Goal: Information Seeking & Learning: Check status

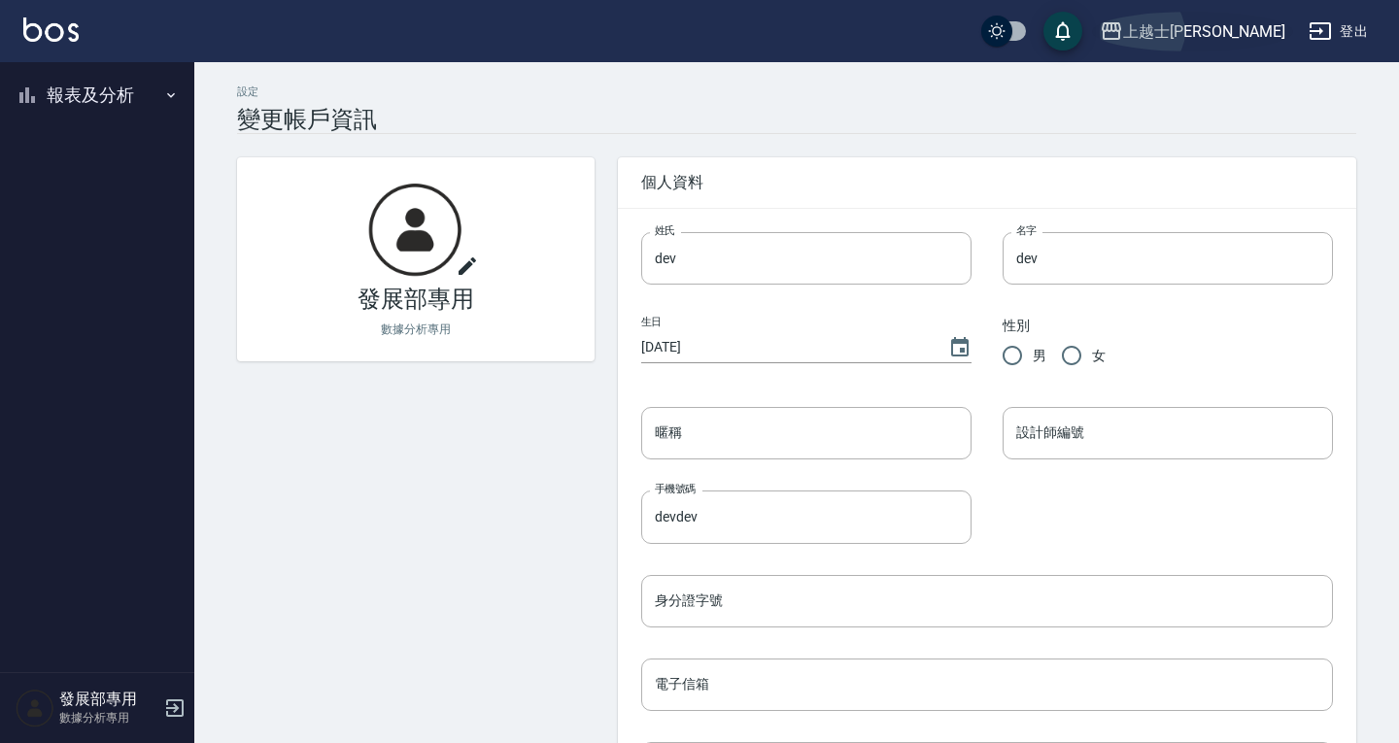
click at [1255, 40] on div "上越士林" at bounding box center [1204, 31] width 162 height 24
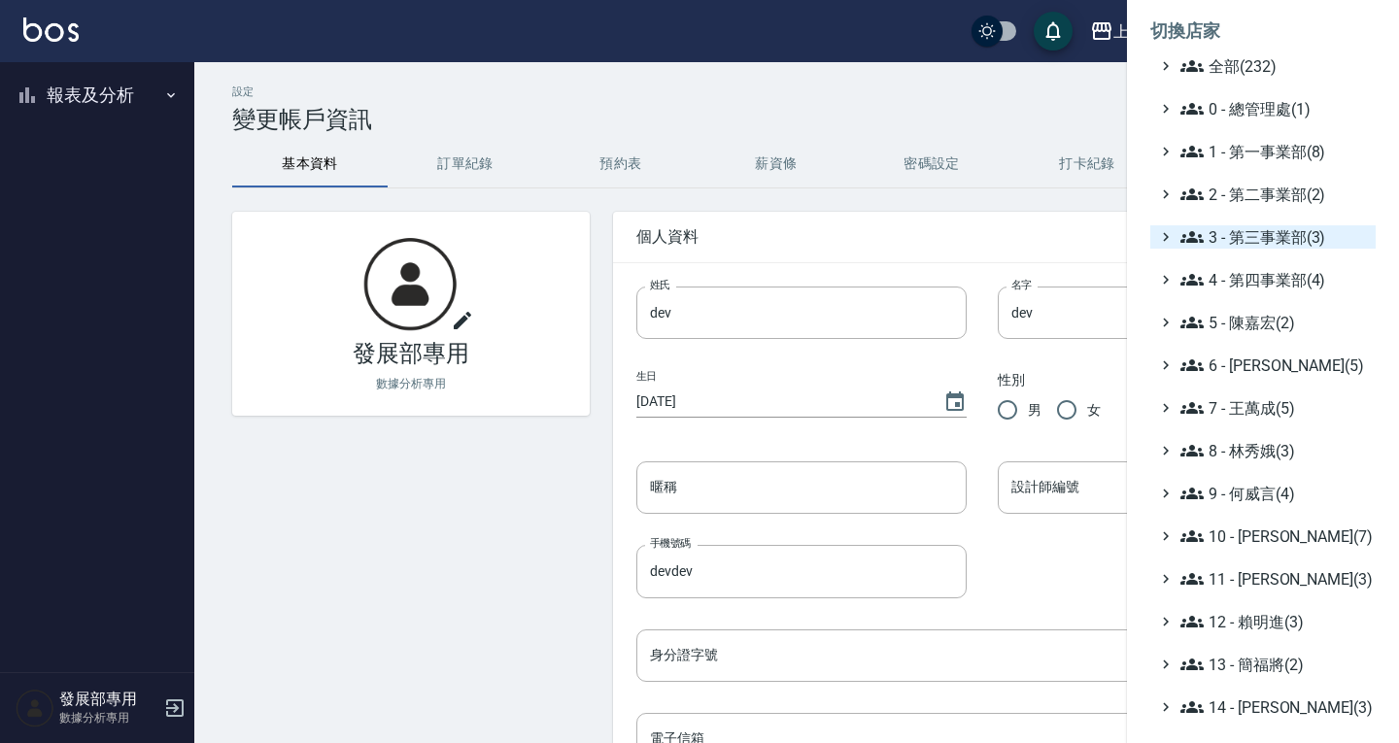
click at [1246, 238] on span "3 - 第三事業部(3)" at bounding box center [1273, 236] width 187 height 23
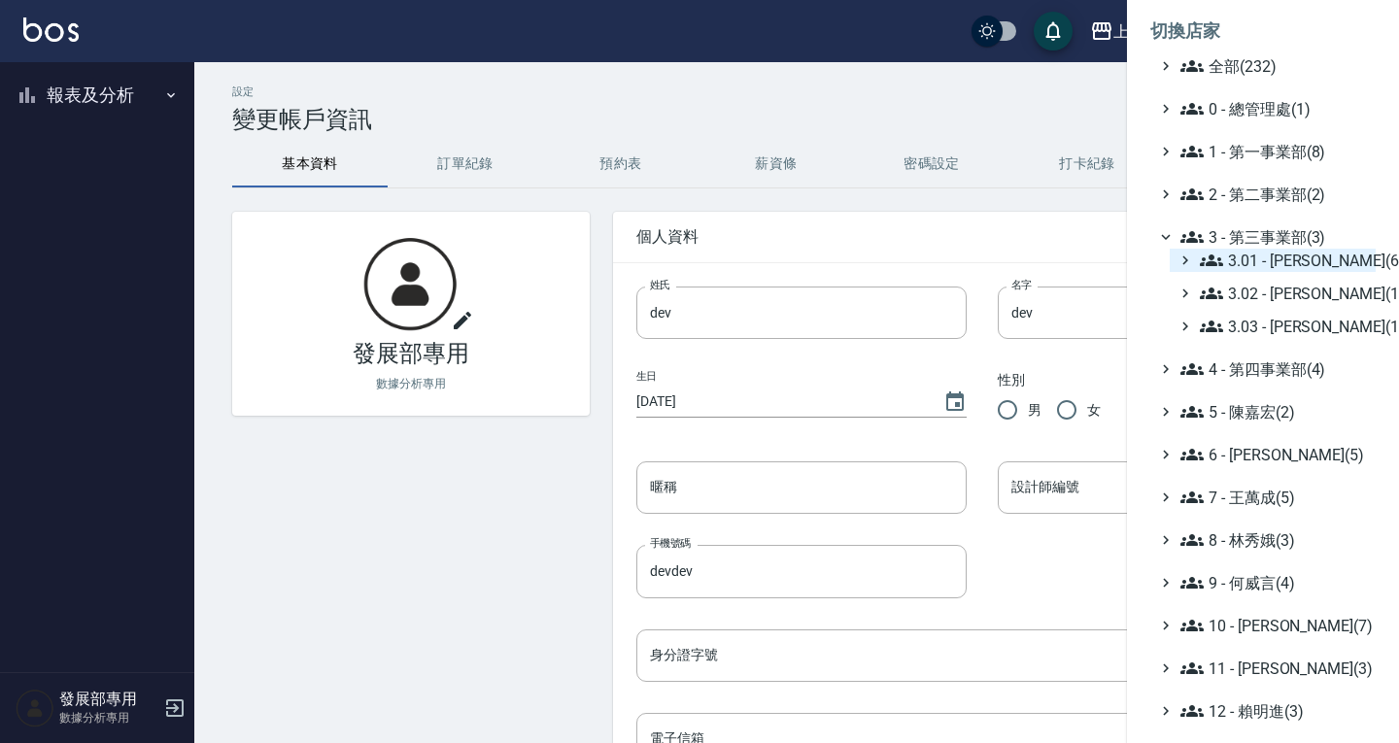
click at [1251, 256] on span "3.01 - 蔡承翰(6)" at bounding box center [1284, 260] width 168 height 23
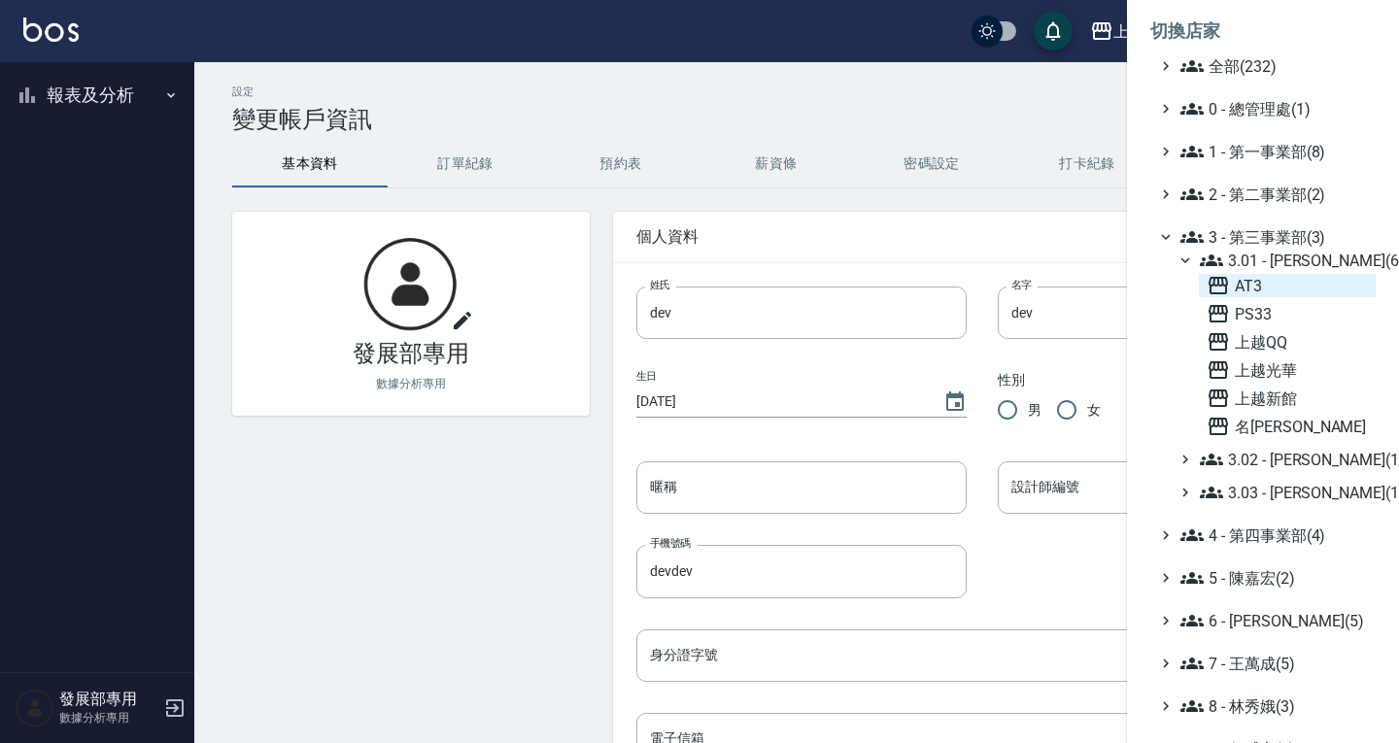
click at [1242, 287] on span "AT3" at bounding box center [1287, 285] width 161 height 23
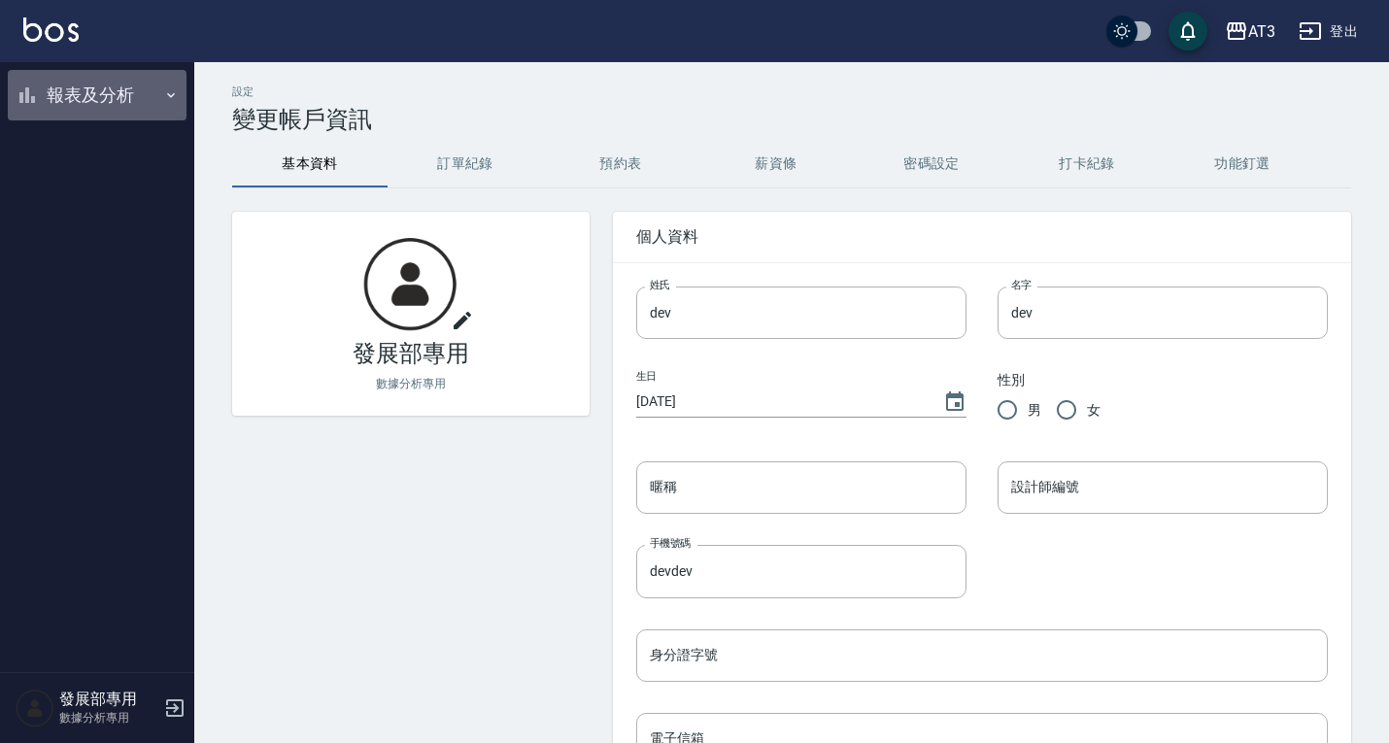
click at [62, 95] on button "報表及分析" at bounding box center [97, 95] width 179 height 51
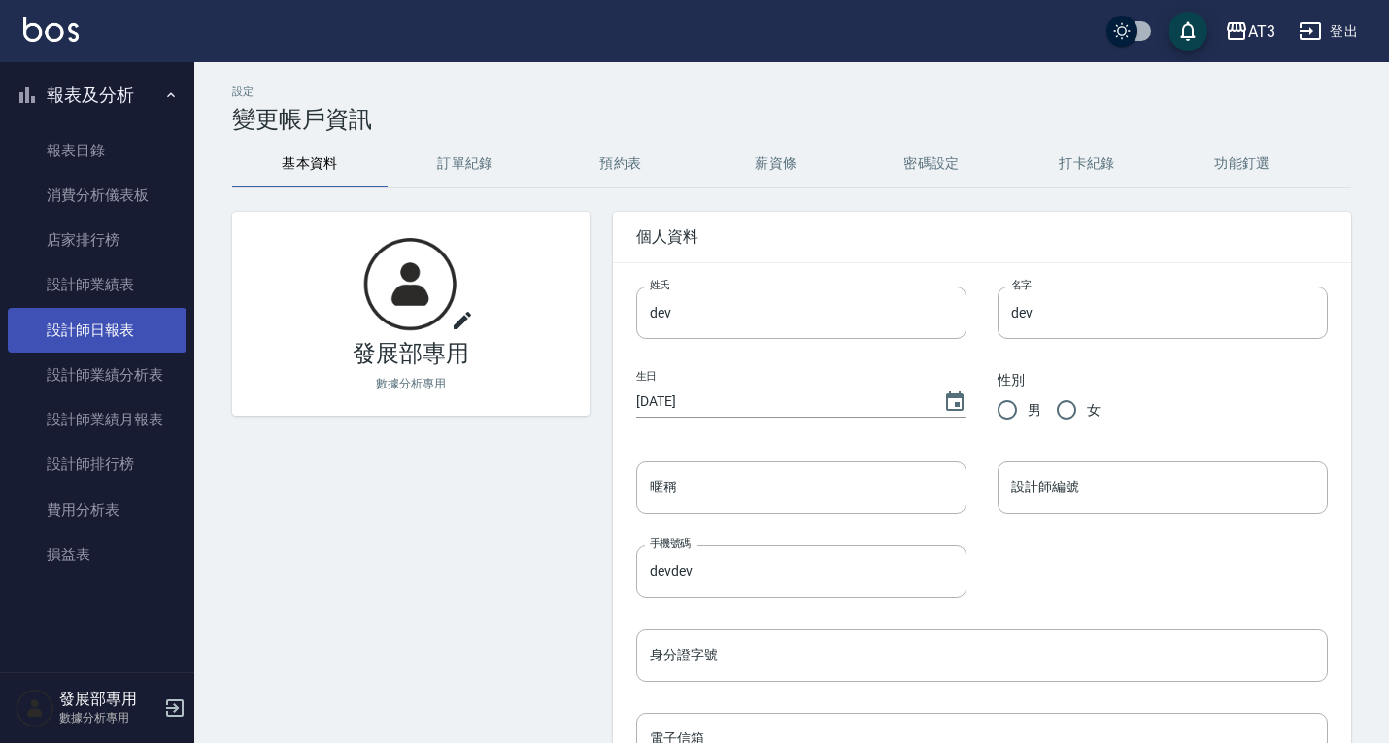
click at [125, 323] on link "設計師日報表" at bounding box center [97, 330] width 179 height 45
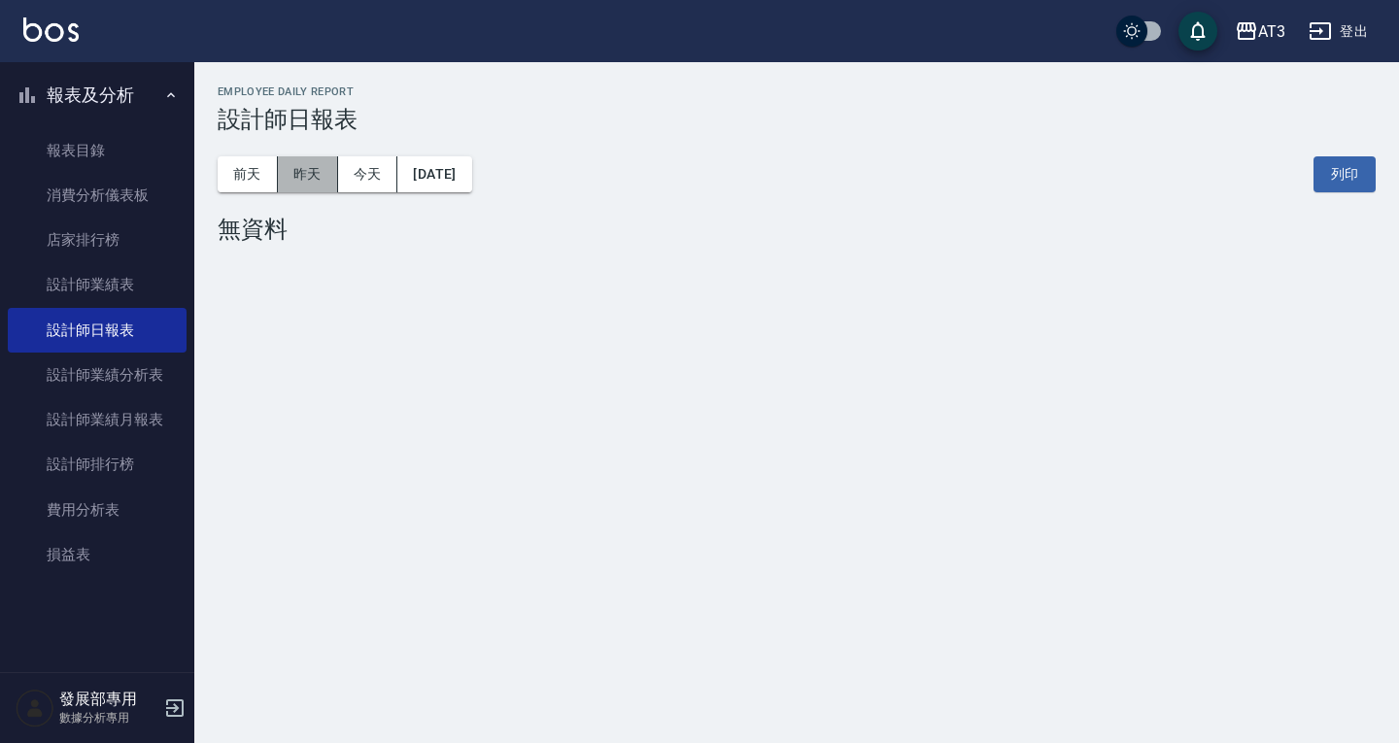
click at [326, 181] on button "昨天" at bounding box center [308, 174] width 60 height 36
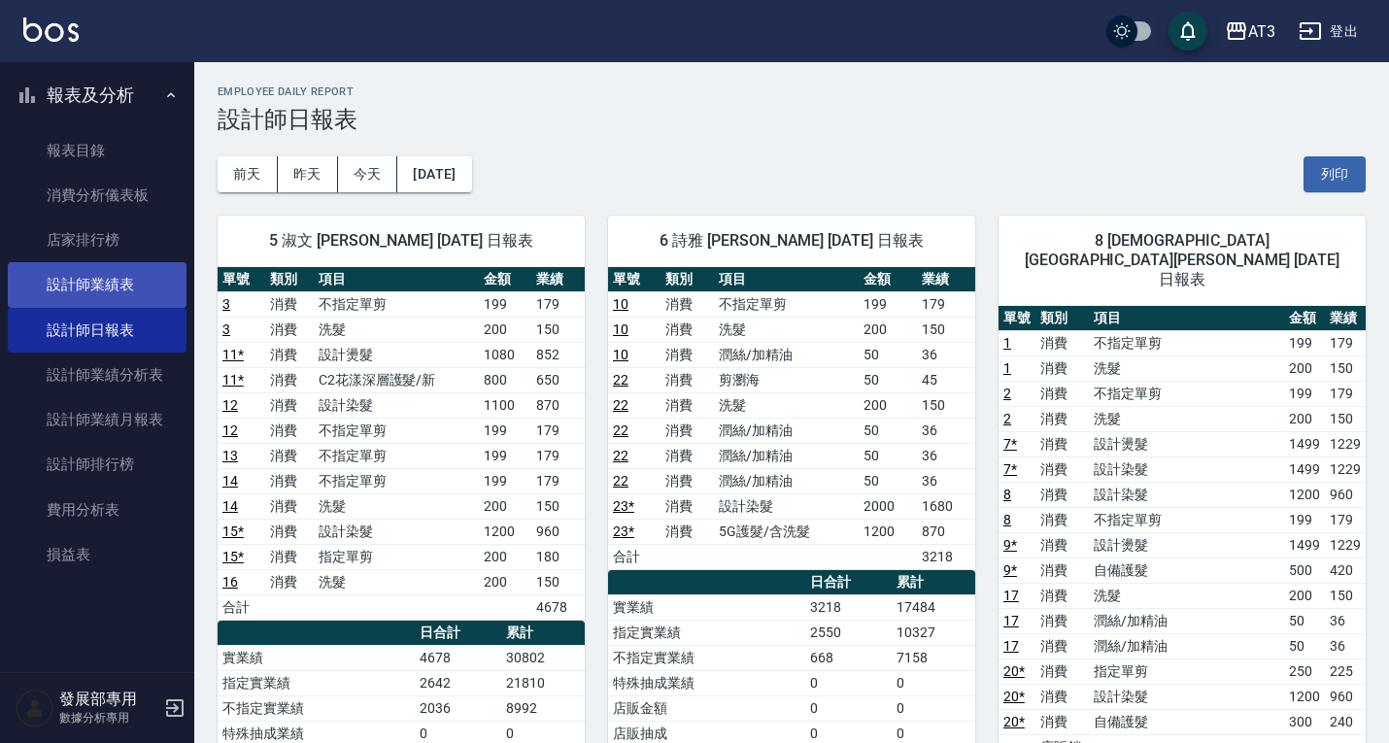
click at [75, 291] on link "設計師業績表" at bounding box center [97, 284] width 179 height 45
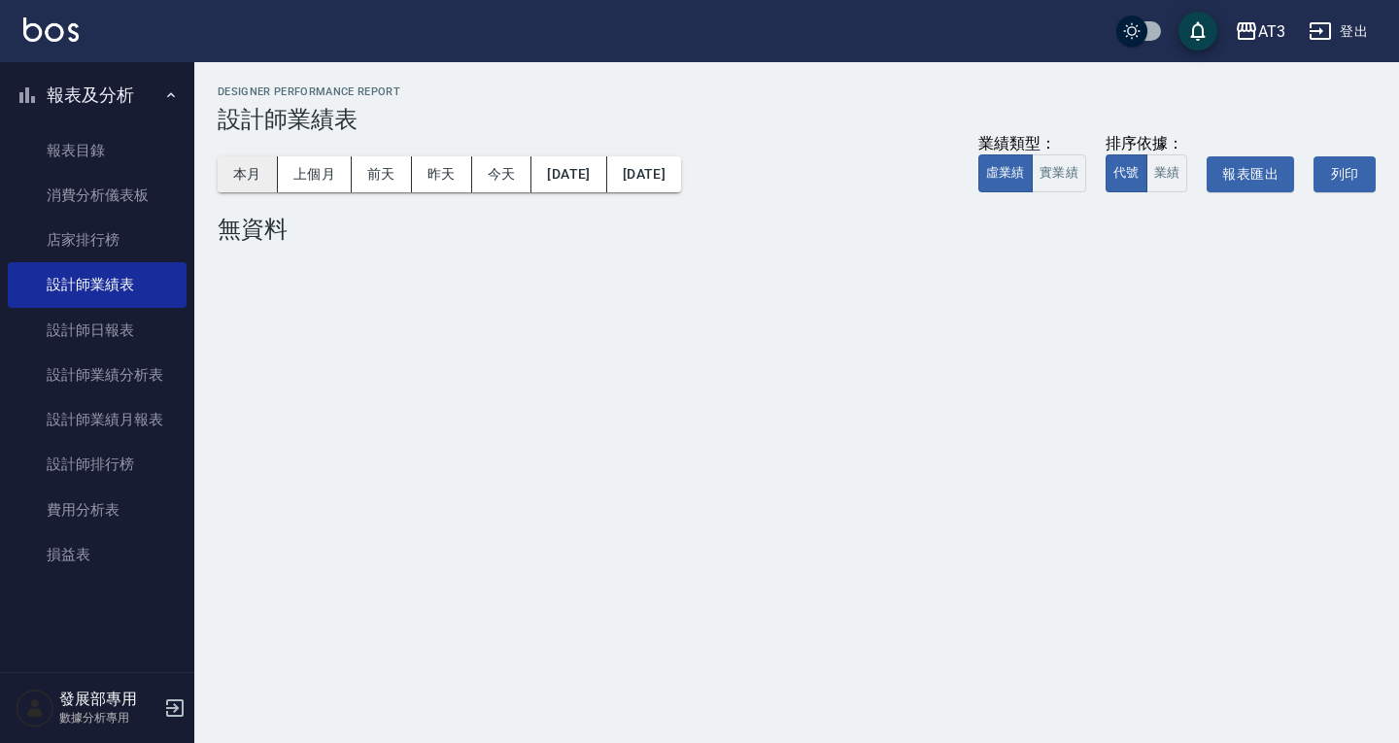
click at [255, 175] on button "本月" at bounding box center [248, 174] width 60 height 36
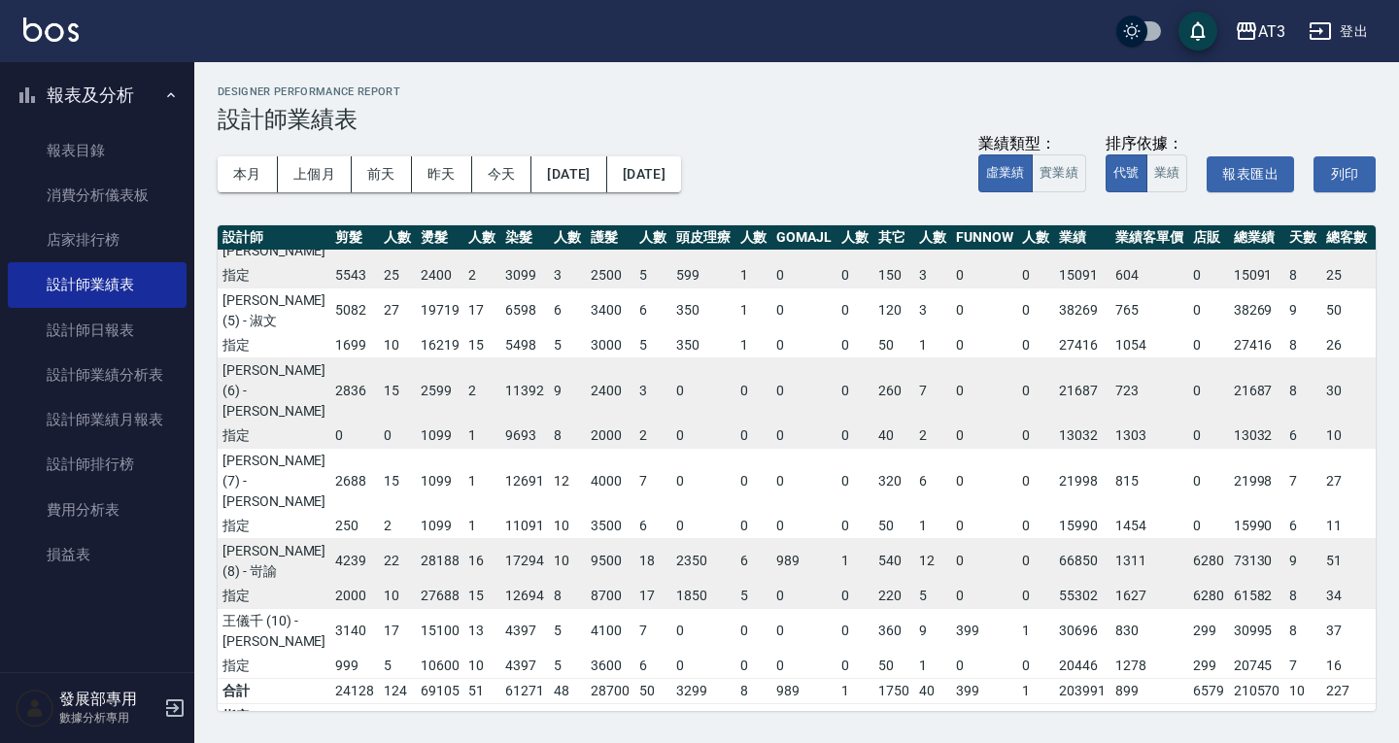
scroll to position [0, 85]
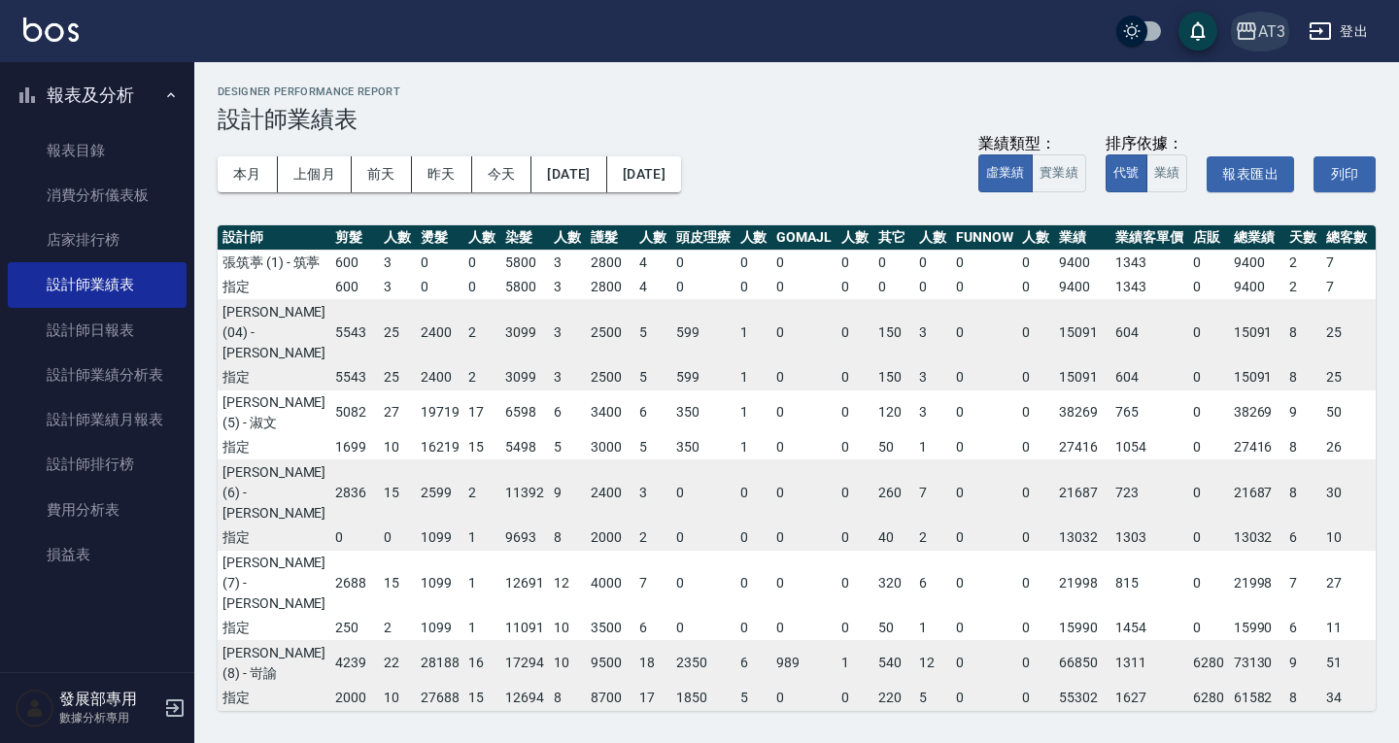
click at [1265, 38] on div "AT3" at bounding box center [1271, 31] width 27 height 24
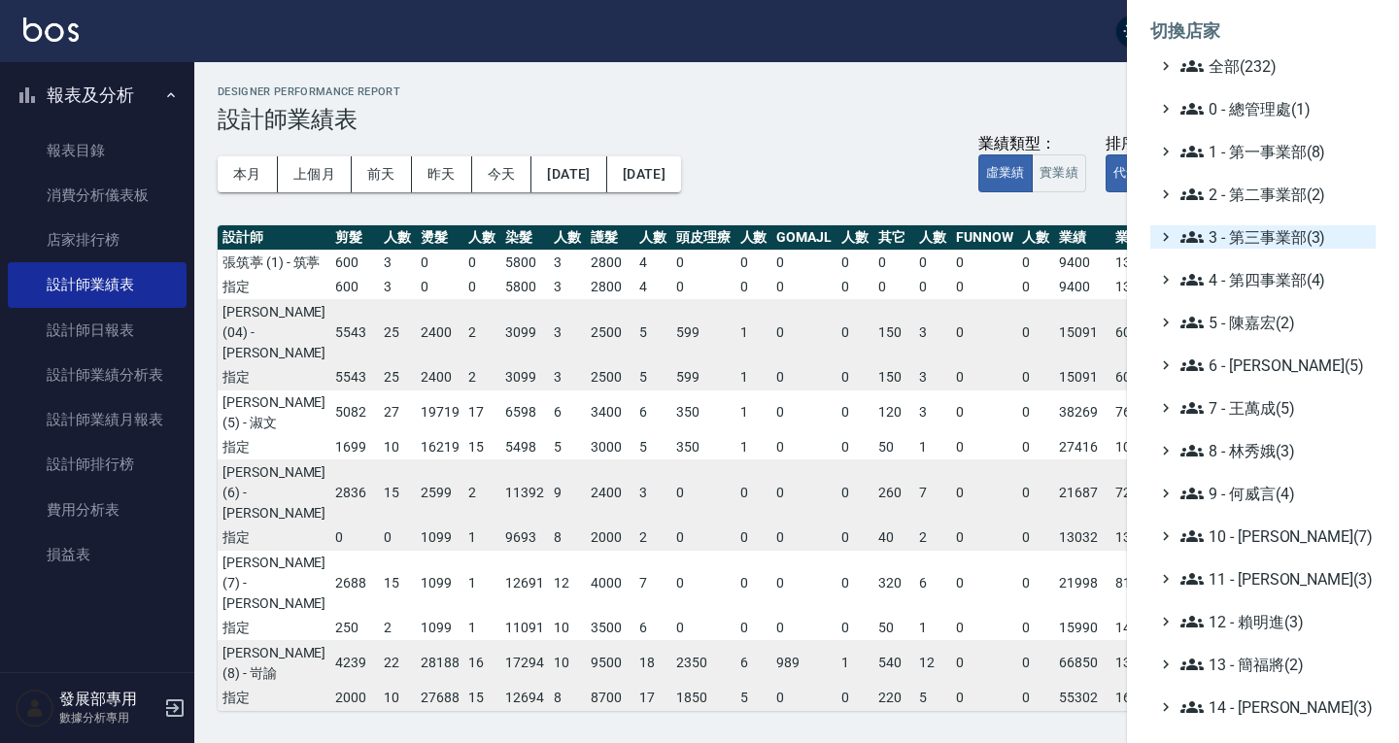
click at [1286, 231] on span "3 - 第三事業部(3)" at bounding box center [1273, 236] width 187 height 23
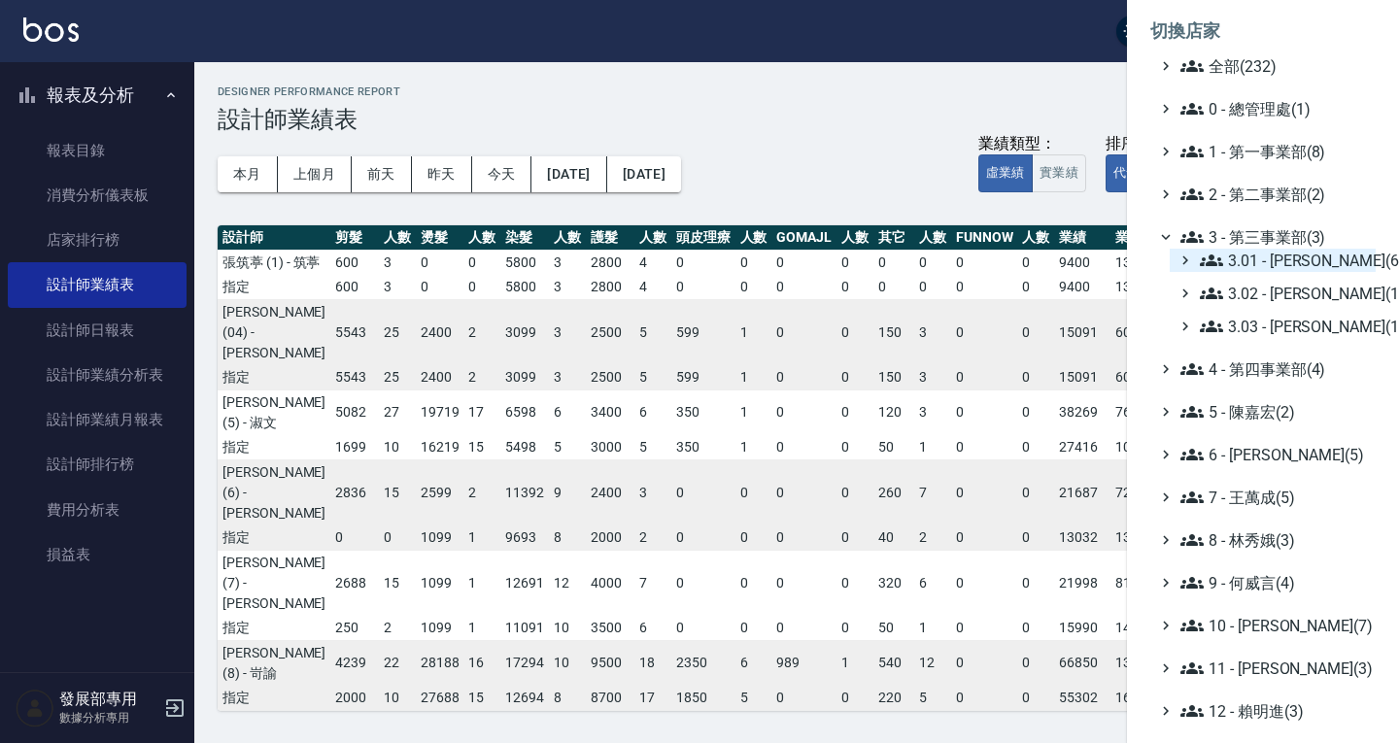
click at [1291, 252] on span "3.01 - 蔡承翰(6)" at bounding box center [1284, 260] width 168 height 23
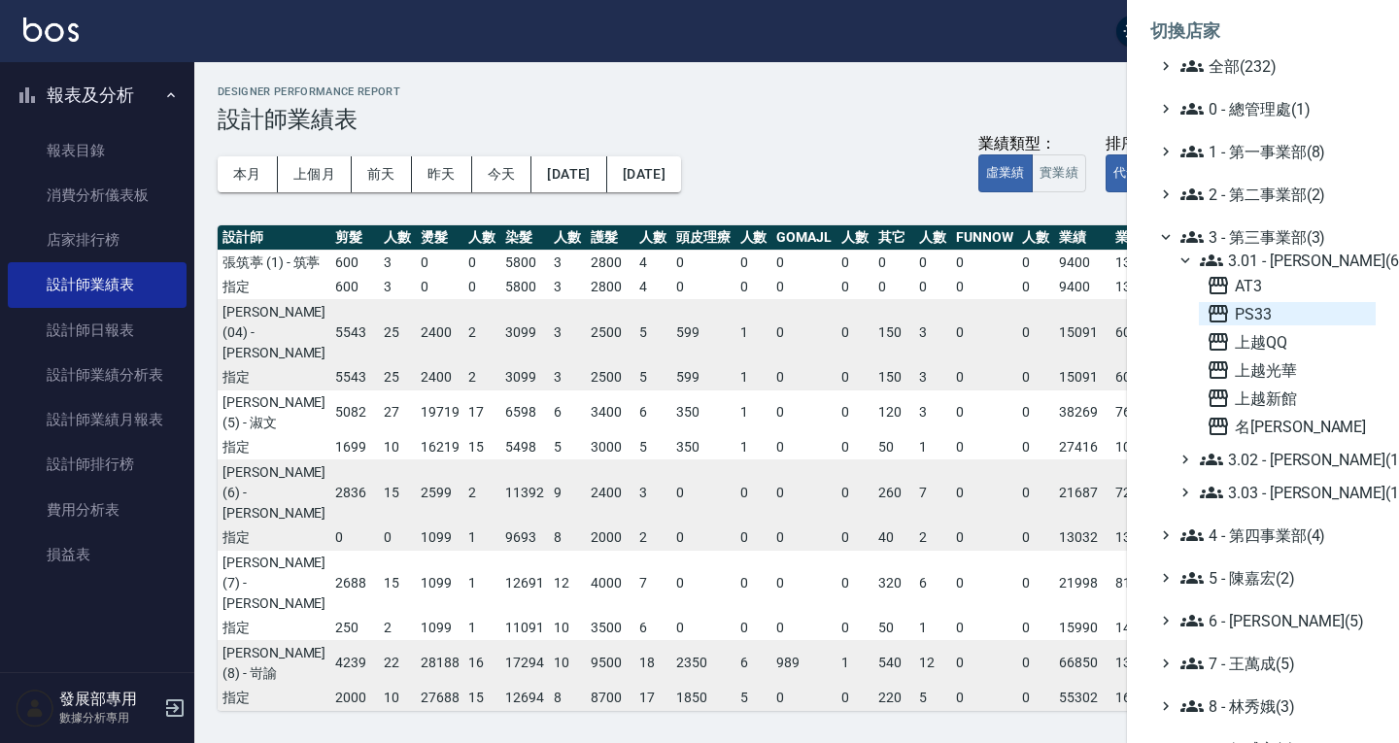
click at [1283, 311] on span "PS33" at bounding box center [1287, 313] width 161 height 23
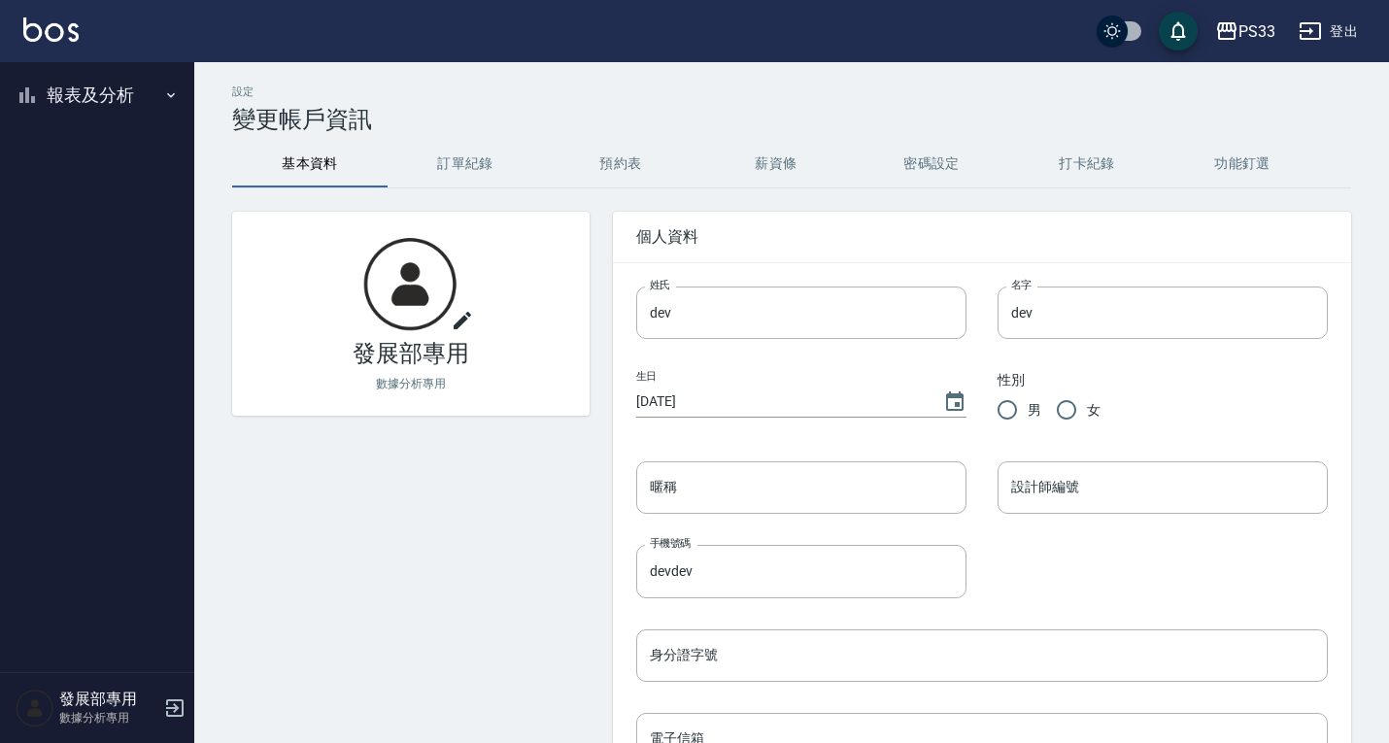
click at [77, 93] on button "報表及分析" at bounding box center [97, 95] width 179 height 51
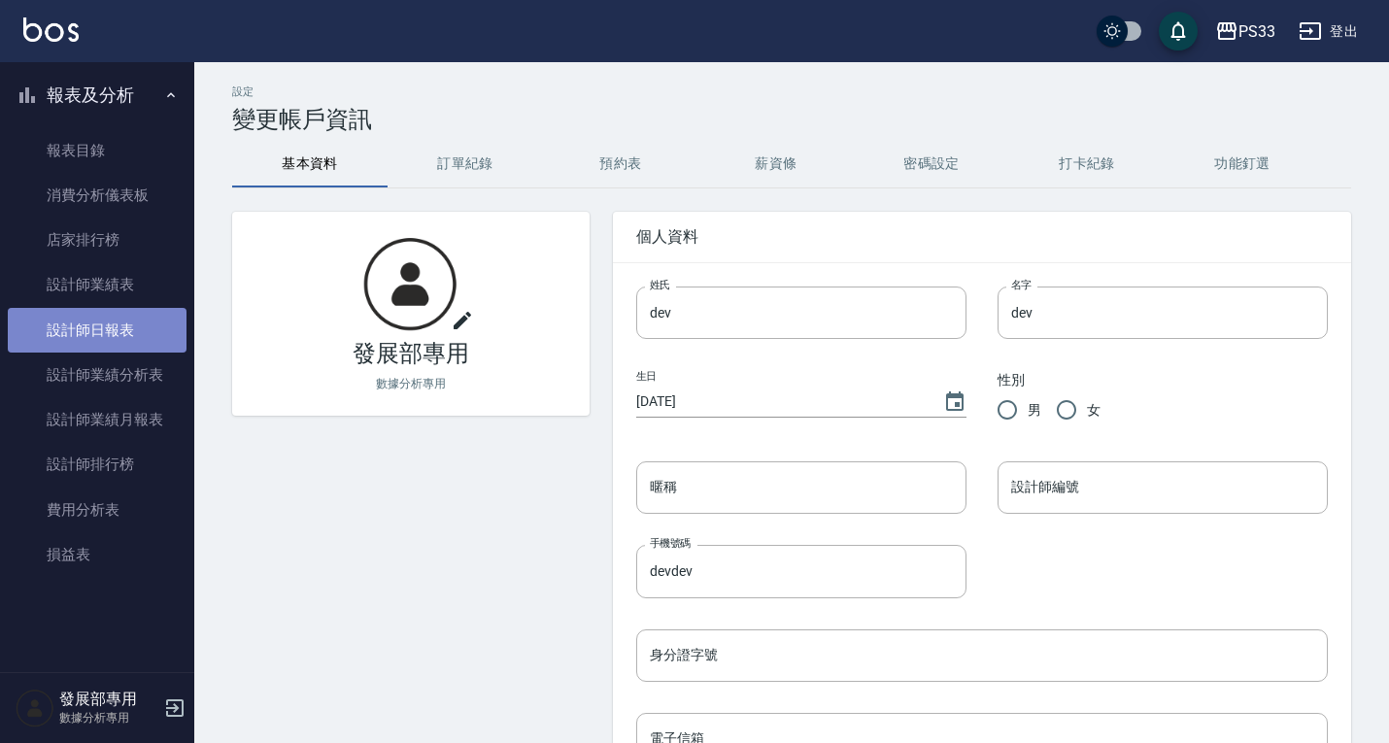
click at [96, 333] on link "設計師日報表" at bounding box center [97, 330] width 179 height 45
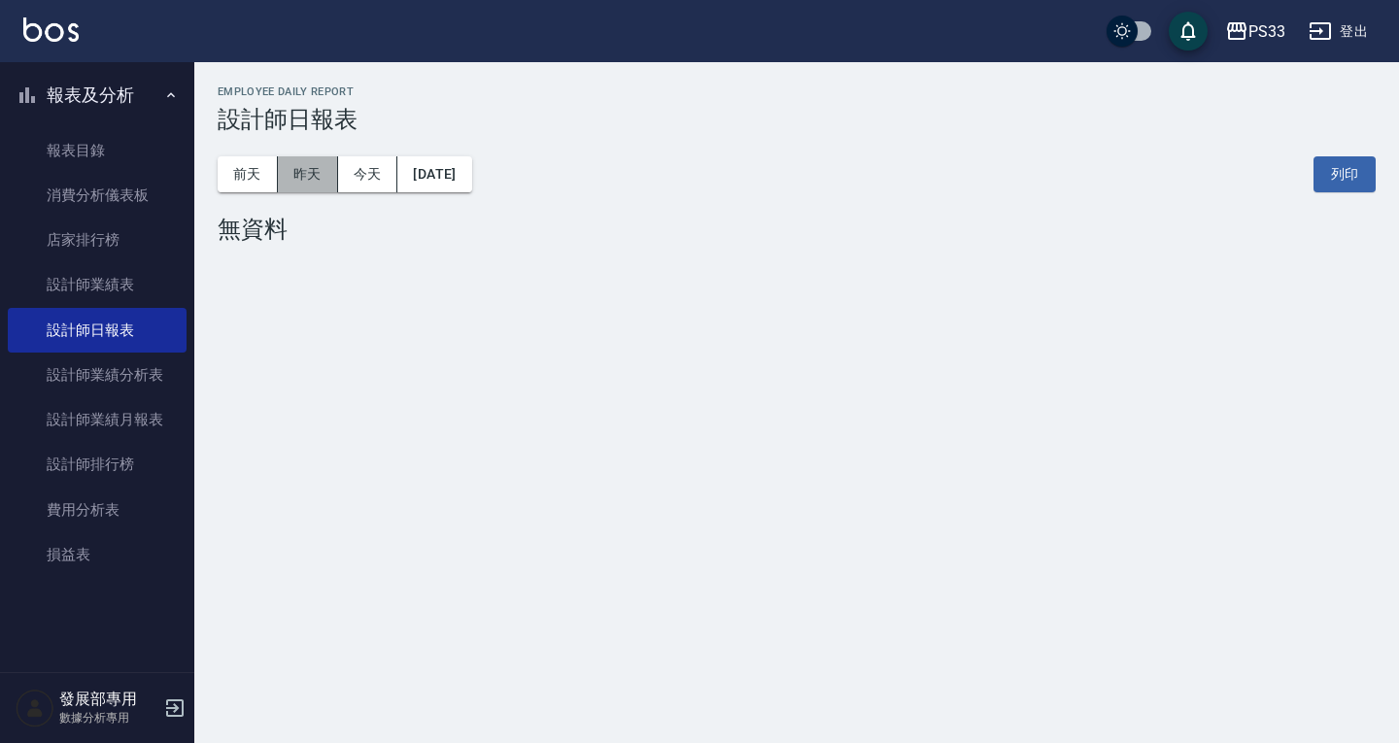
click at [317, 172] on button "昨天" at bounding box center [308, 174] width 60 height 36
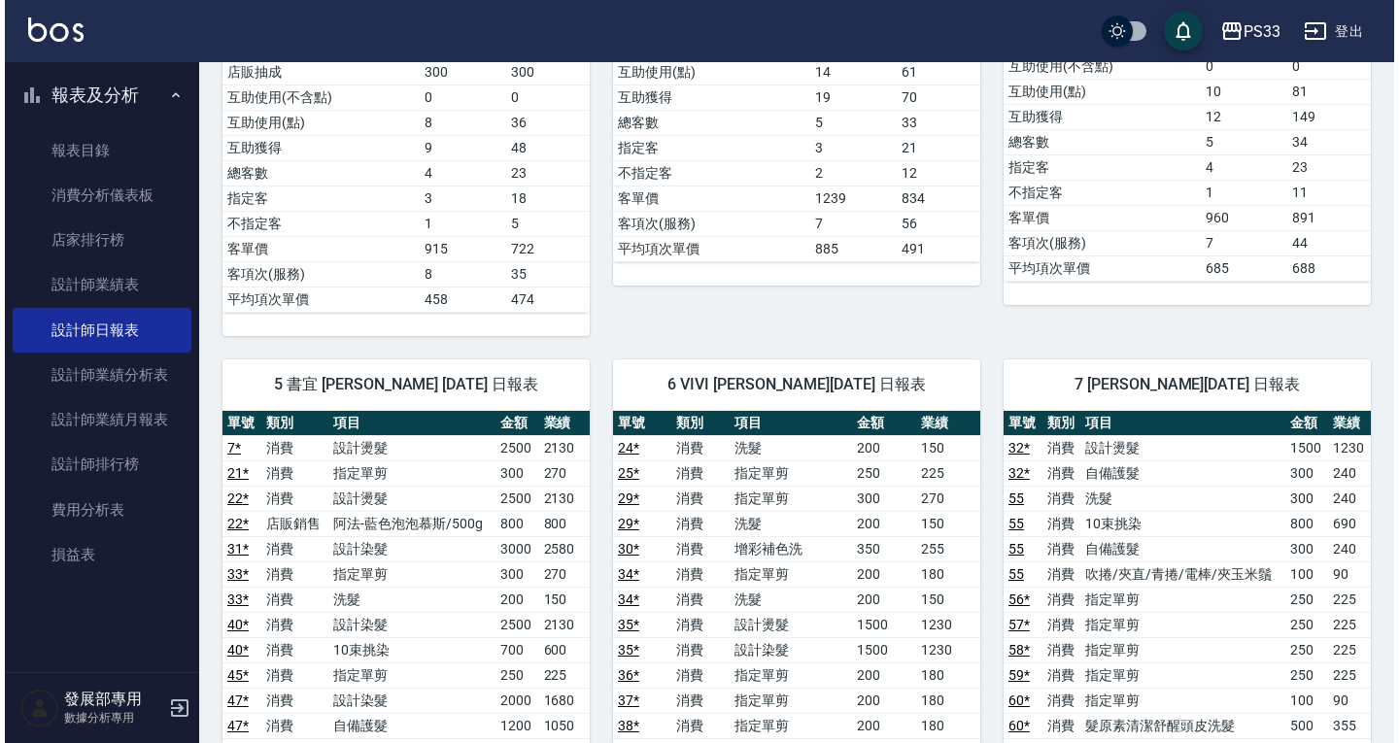
scroll to position [389, 0]
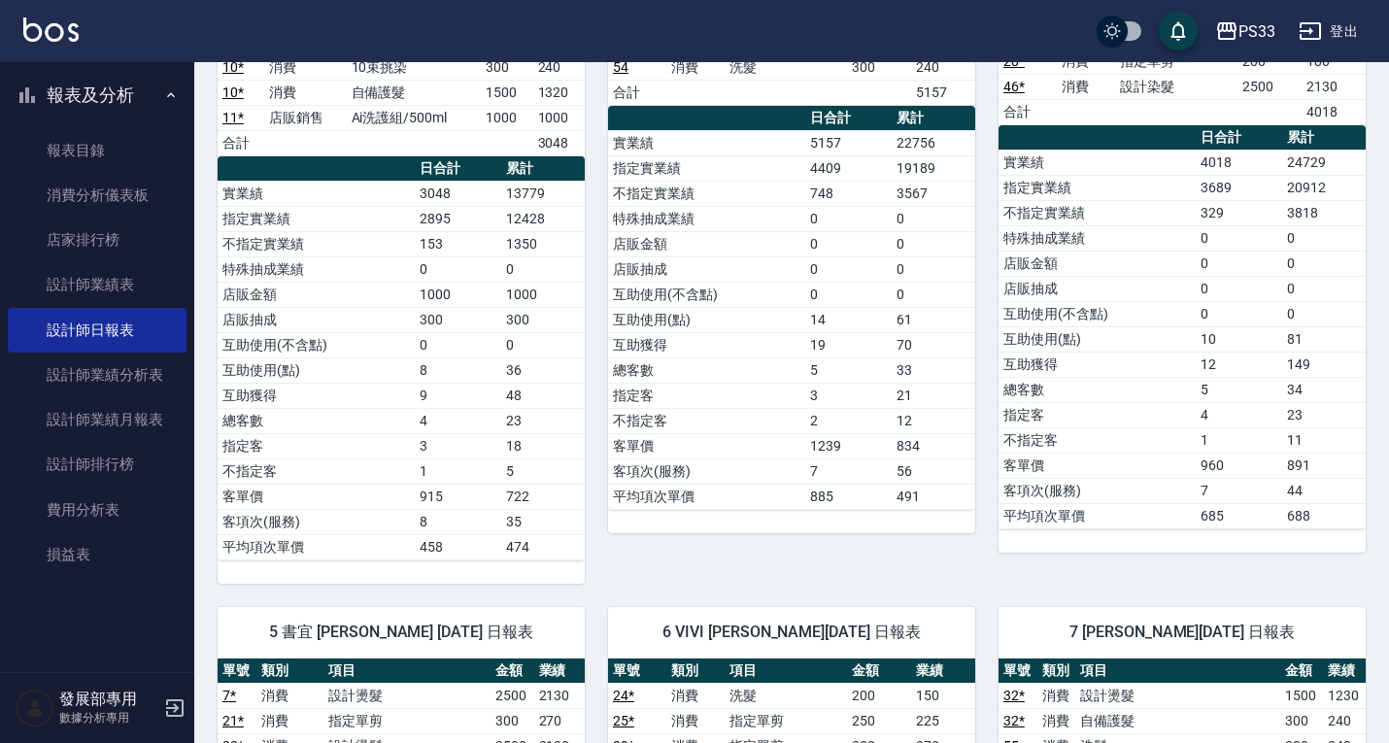
click at [1245, 34] on div "PS33" at bounding box center [1257, 31] width 37 height 24
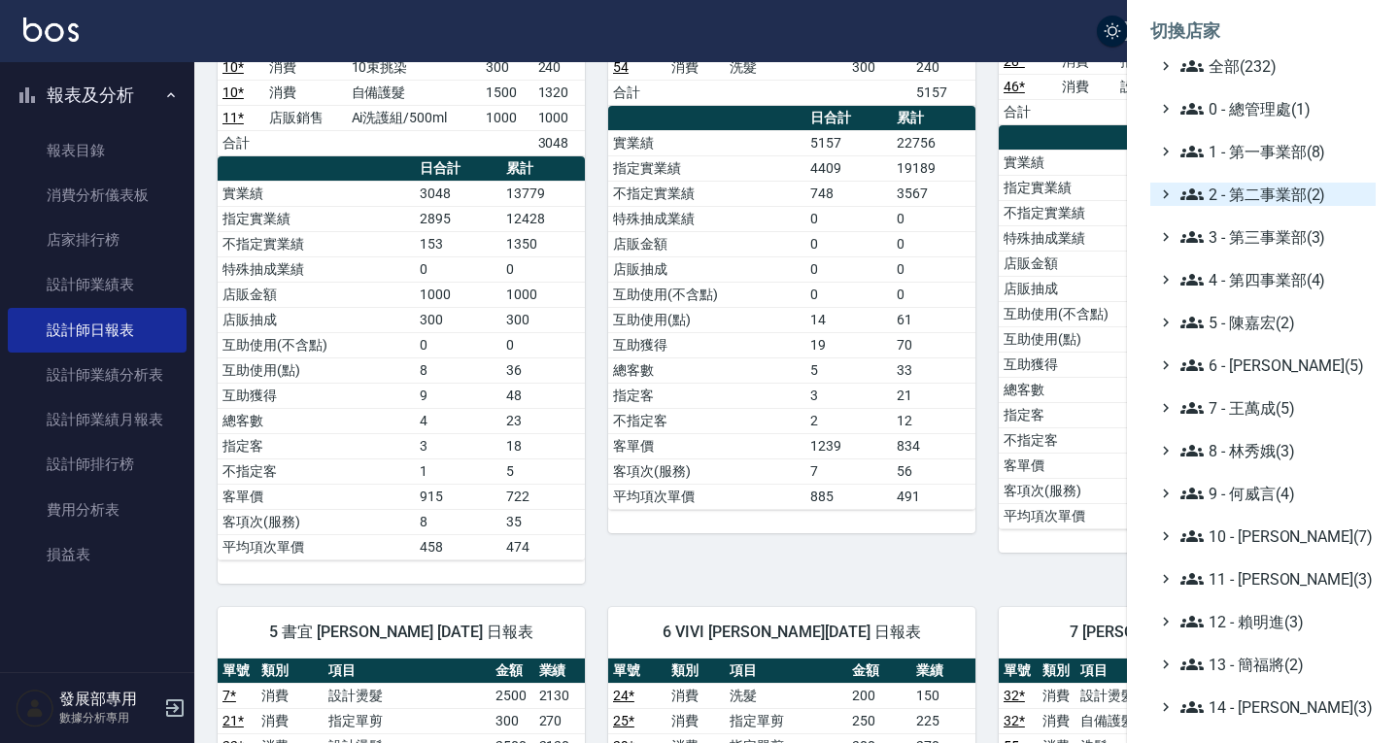
click at [1252, 196] on span "2 - 第二事業部(2)" at bounding box center [1273, 194] width 187 height 23
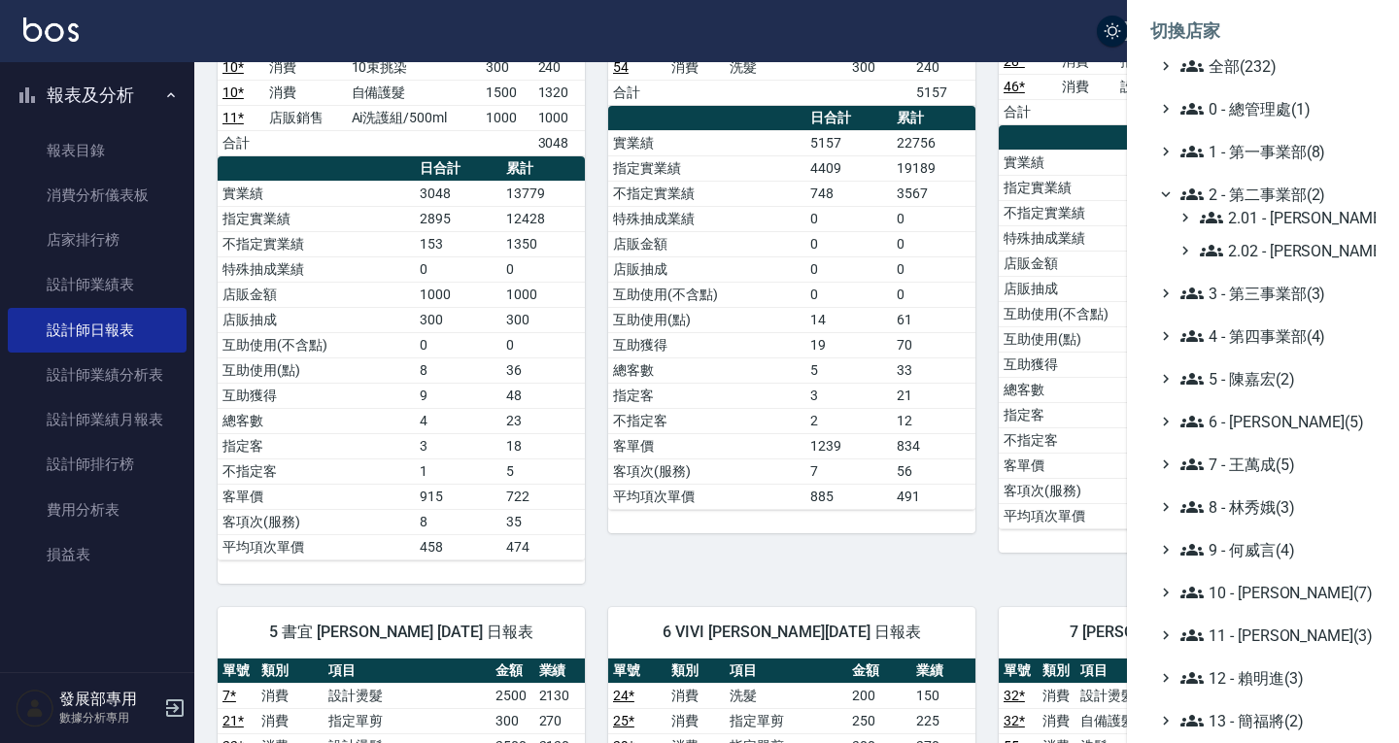
click at [1252, 196] on span "2 - 第二事業部(2)" at bounding box center [1273, 194] width 187 height 23
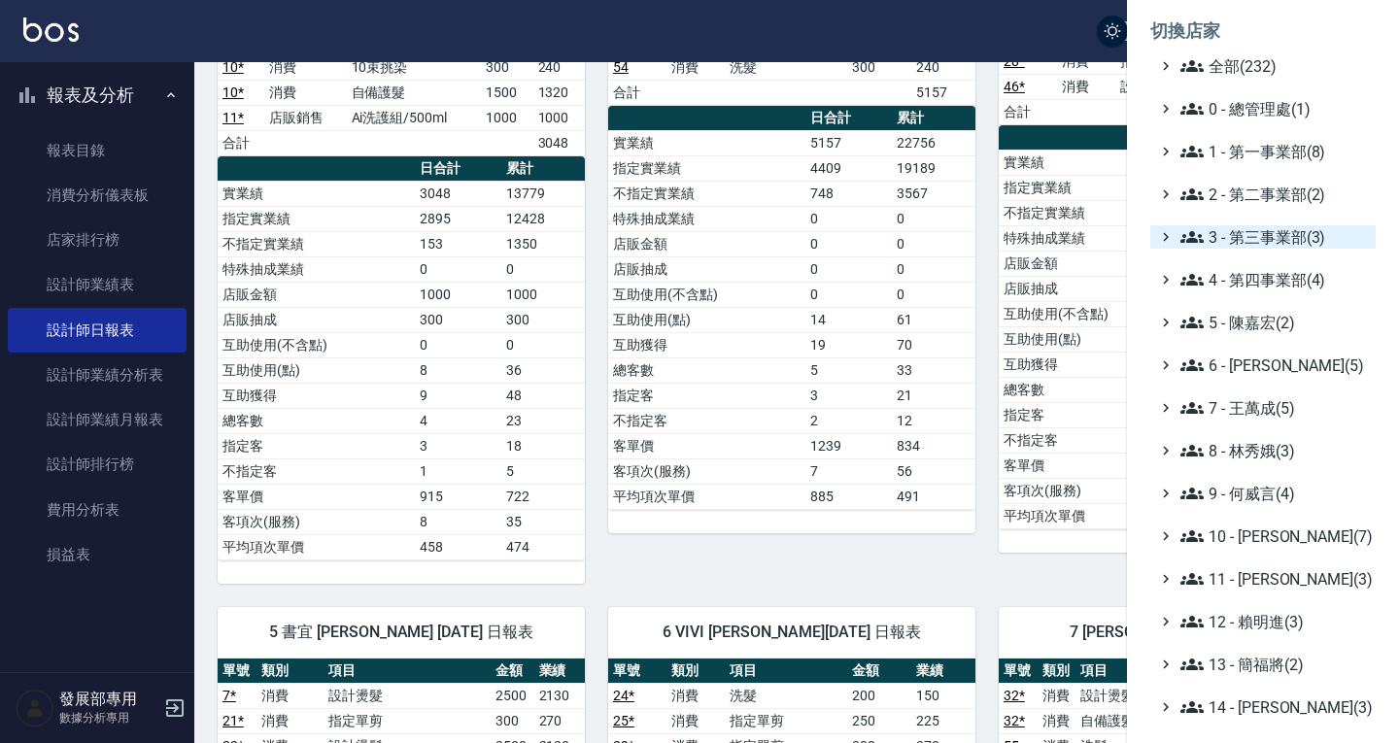
click at [1267, 235] on span "3 - 第三事業部(3)" at bounding box center [1273, 236] width 187 height 23
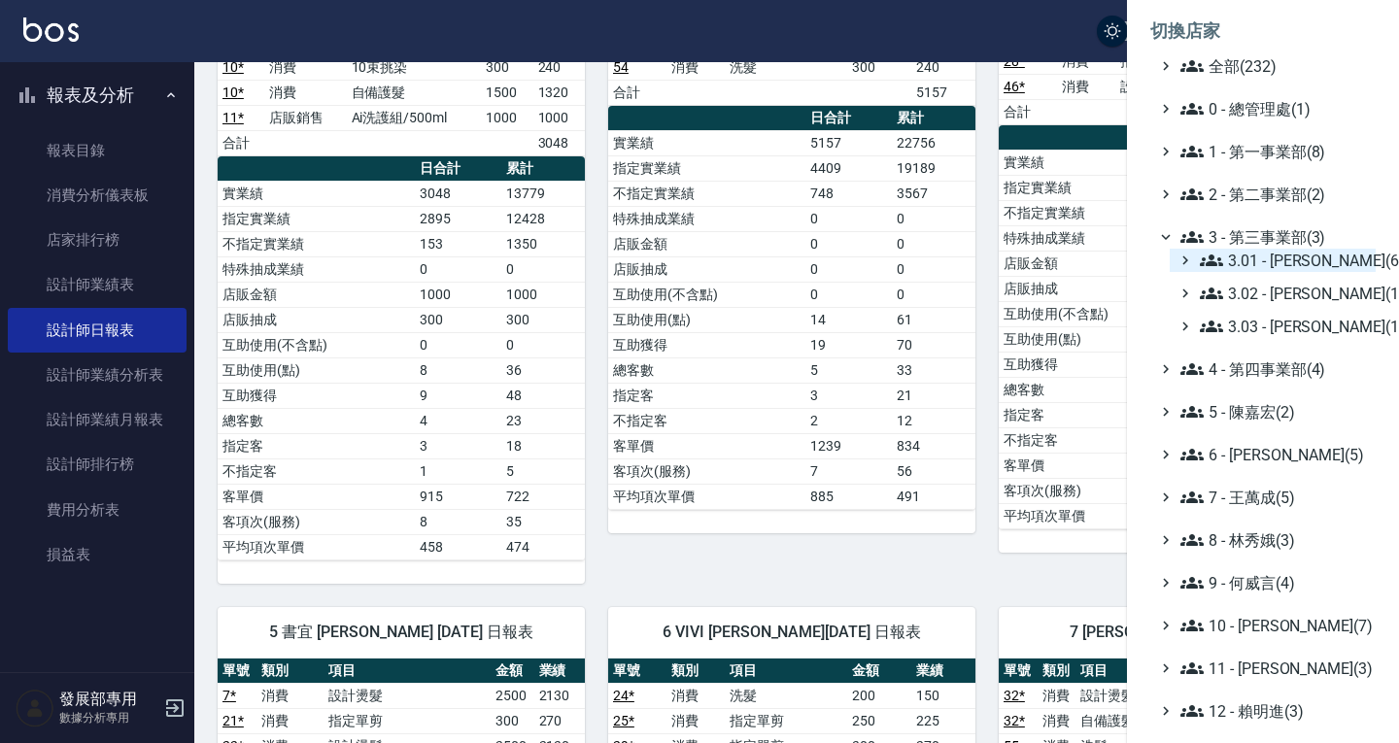
click at [1273, 266] on span "3.01 - 蔡承翰(6)" at bounding box center [1284, 260] width 168 height 23
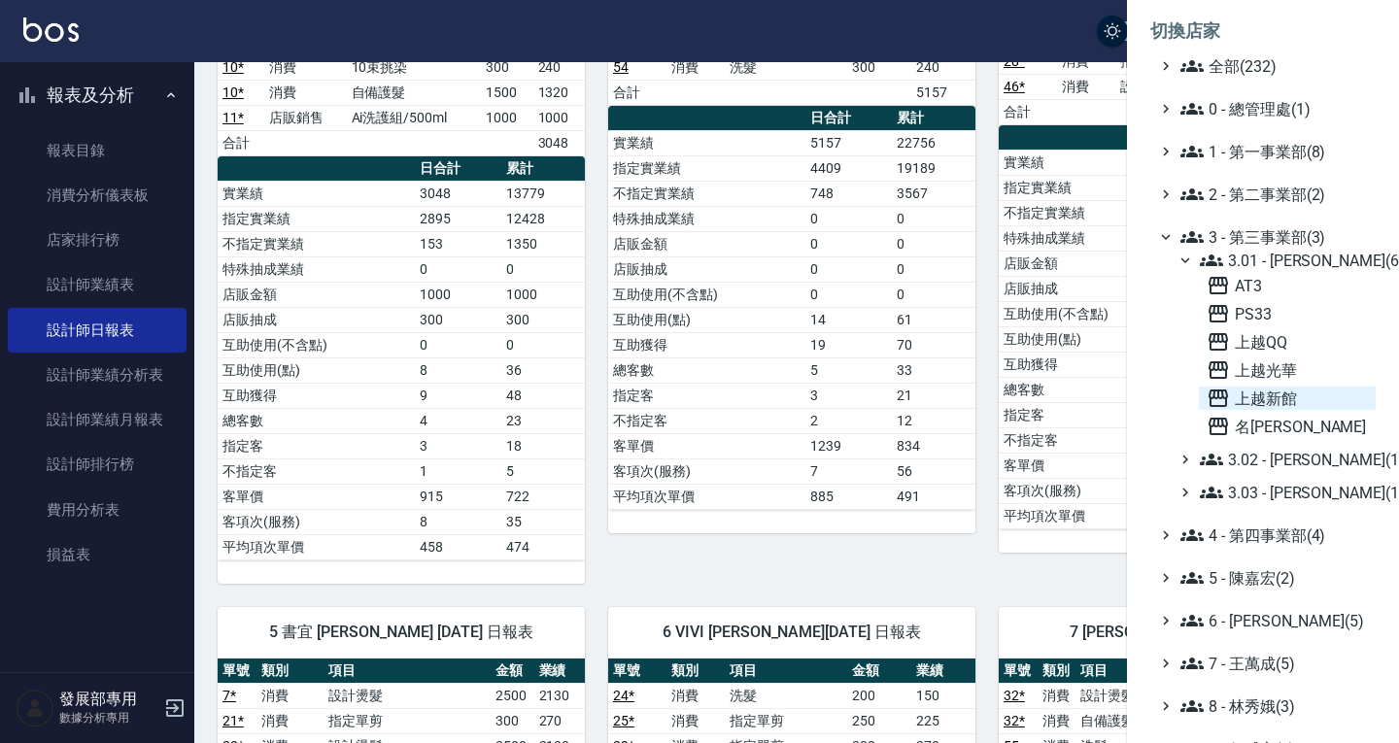
click at [1285, 404] on span "上越新館" at bounding box center [1287, 398] width 161 height 23
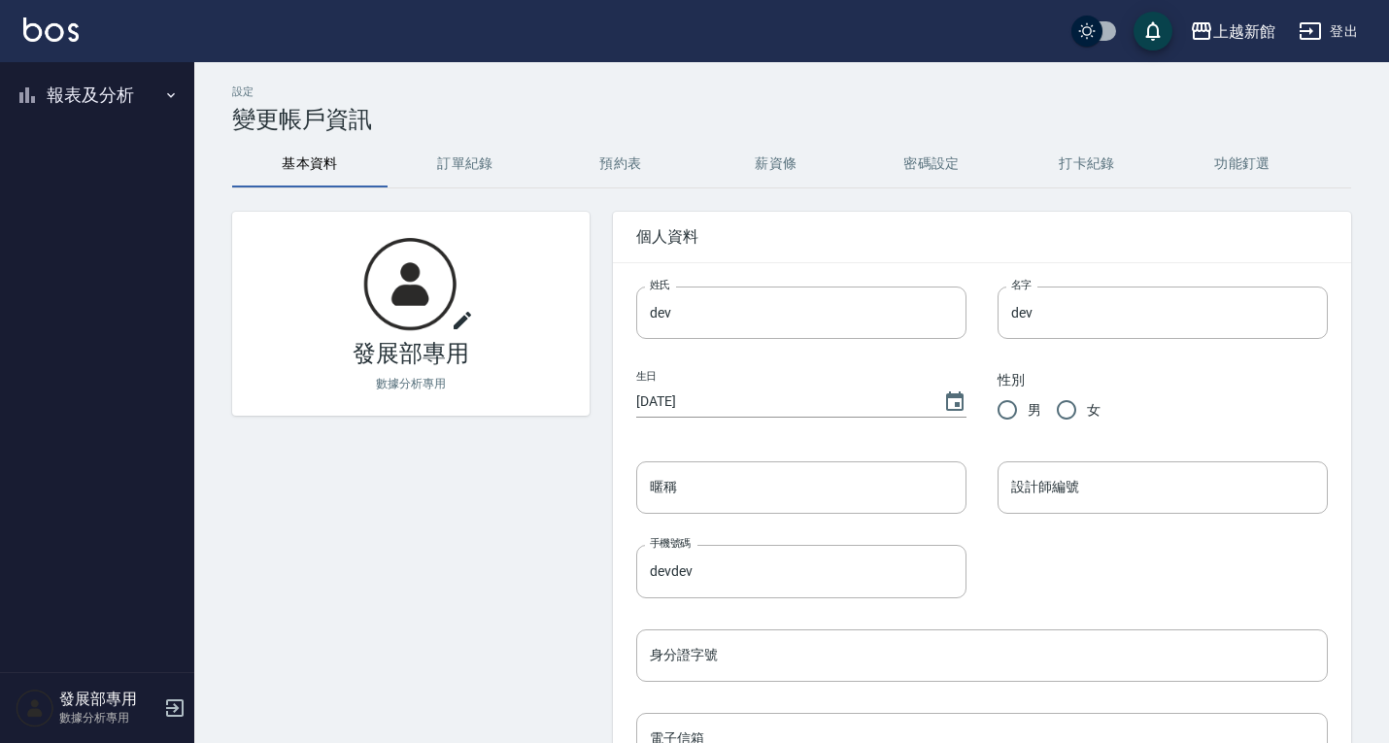
click at [74, 100] on button "報表及分析" at bounding box center [97, 95] width 179 height 51
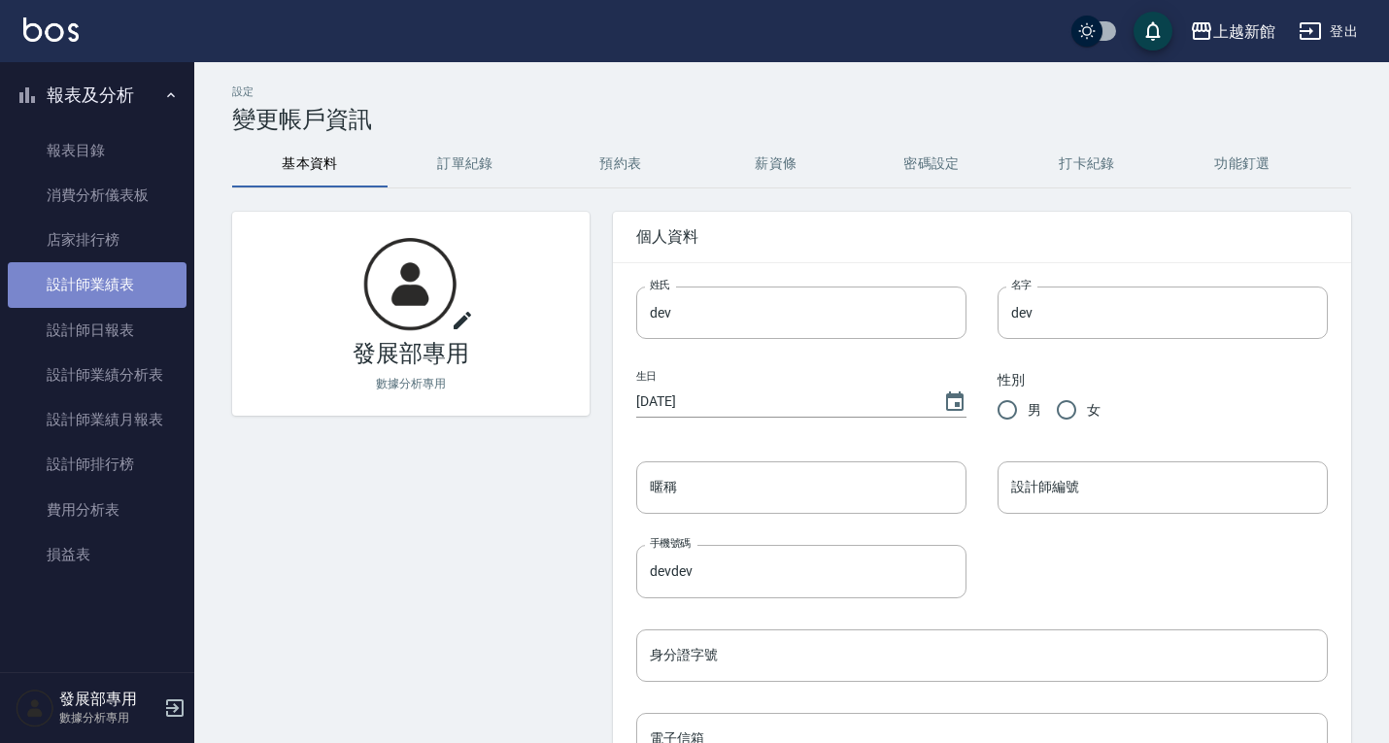
click at [116, 278] on link "設計師業績表" at bounding box center [97, 284] width 179 height 45
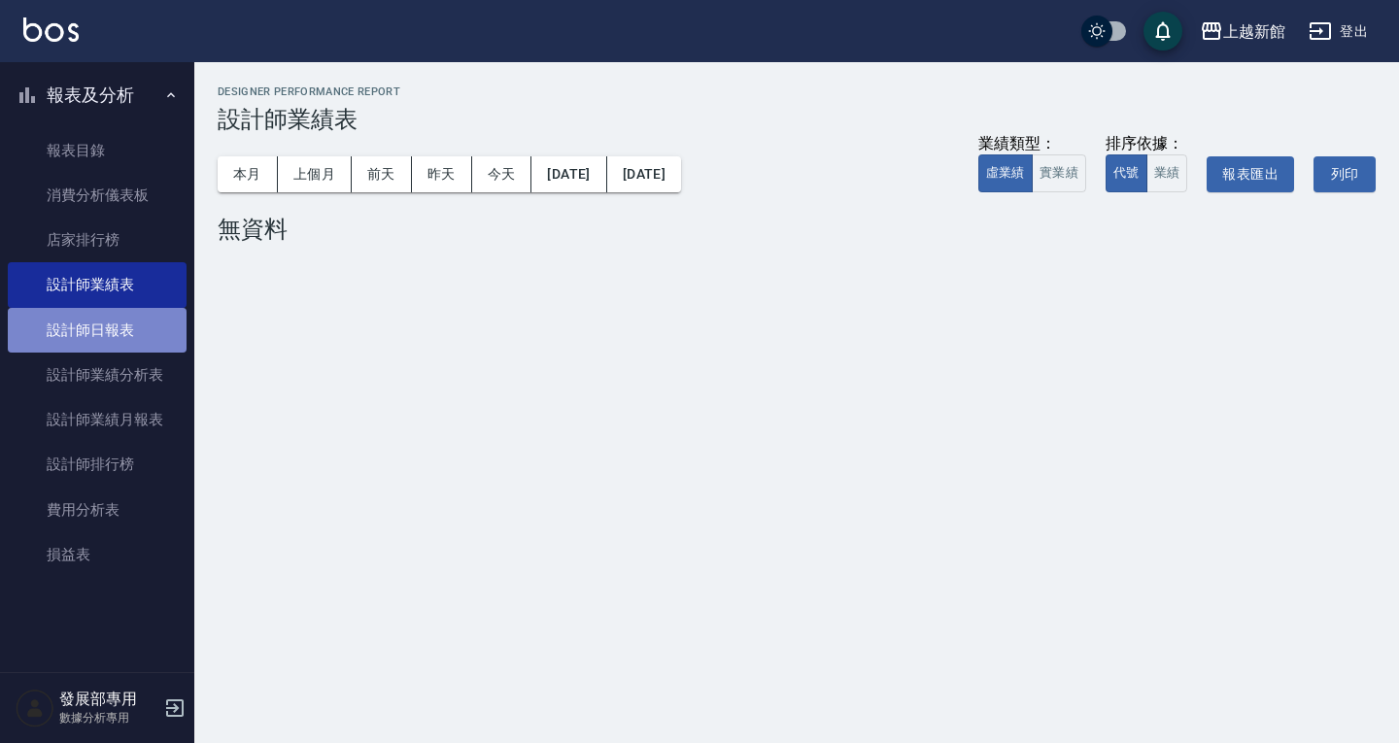
click at [113, 315] on link "設計師日報表" at bounding box center [97, 330] width 179 height 45
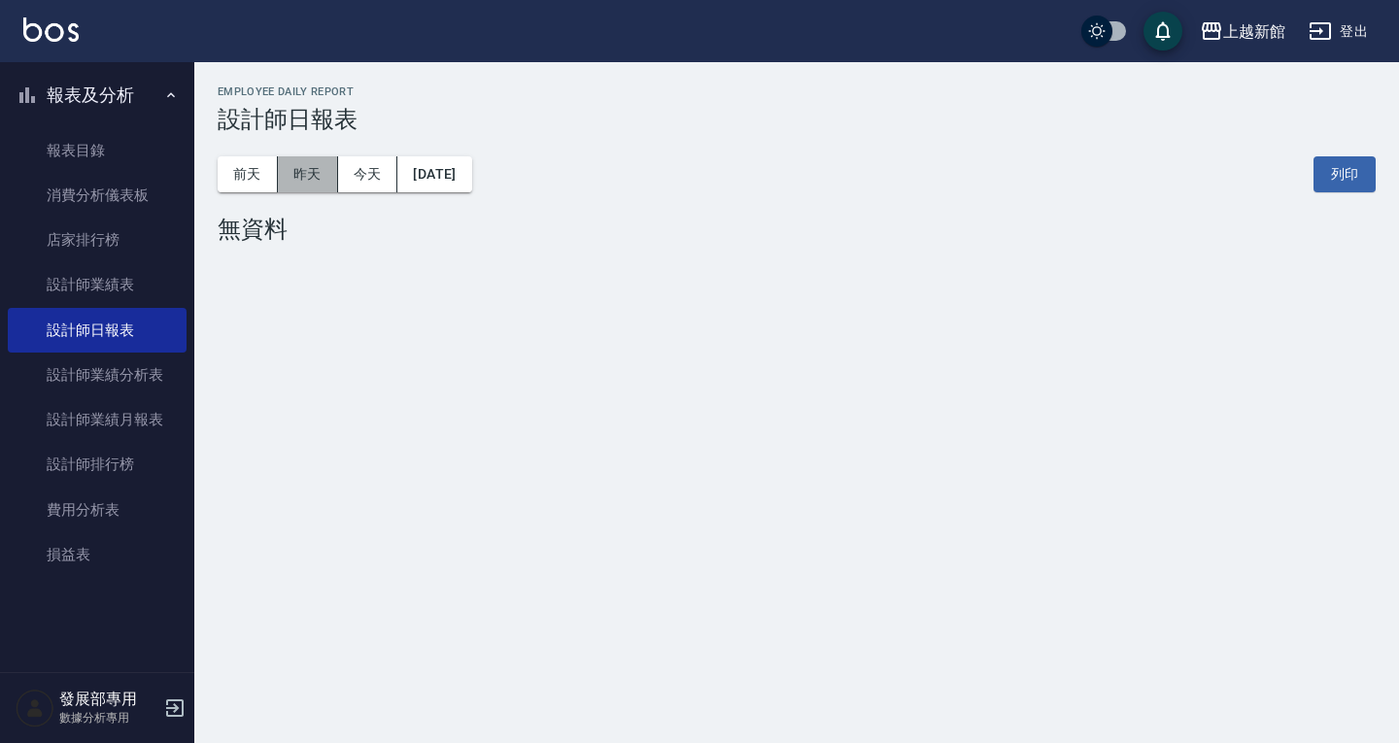
click at [311, 169] on button "昨天" at bounding box center [308, 174] width 60 height 36
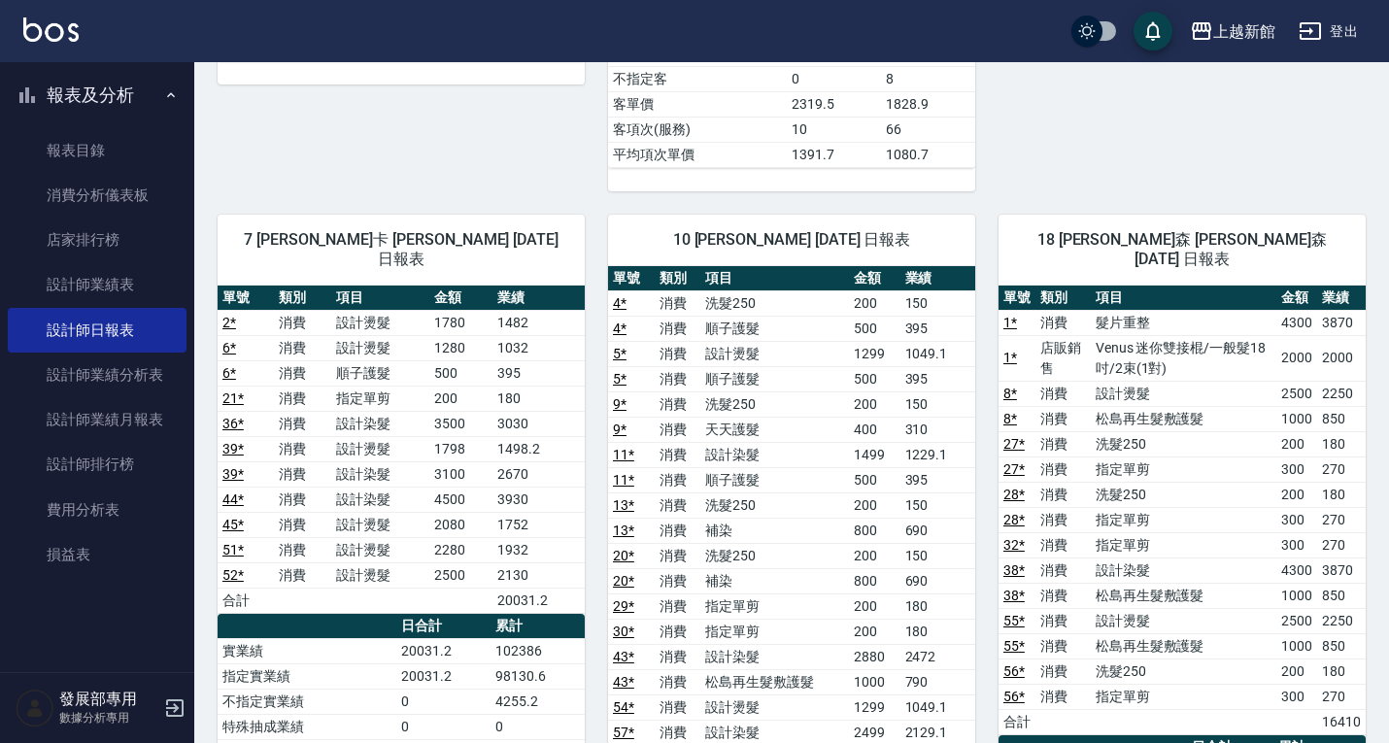
scroll to position [1749, 0]
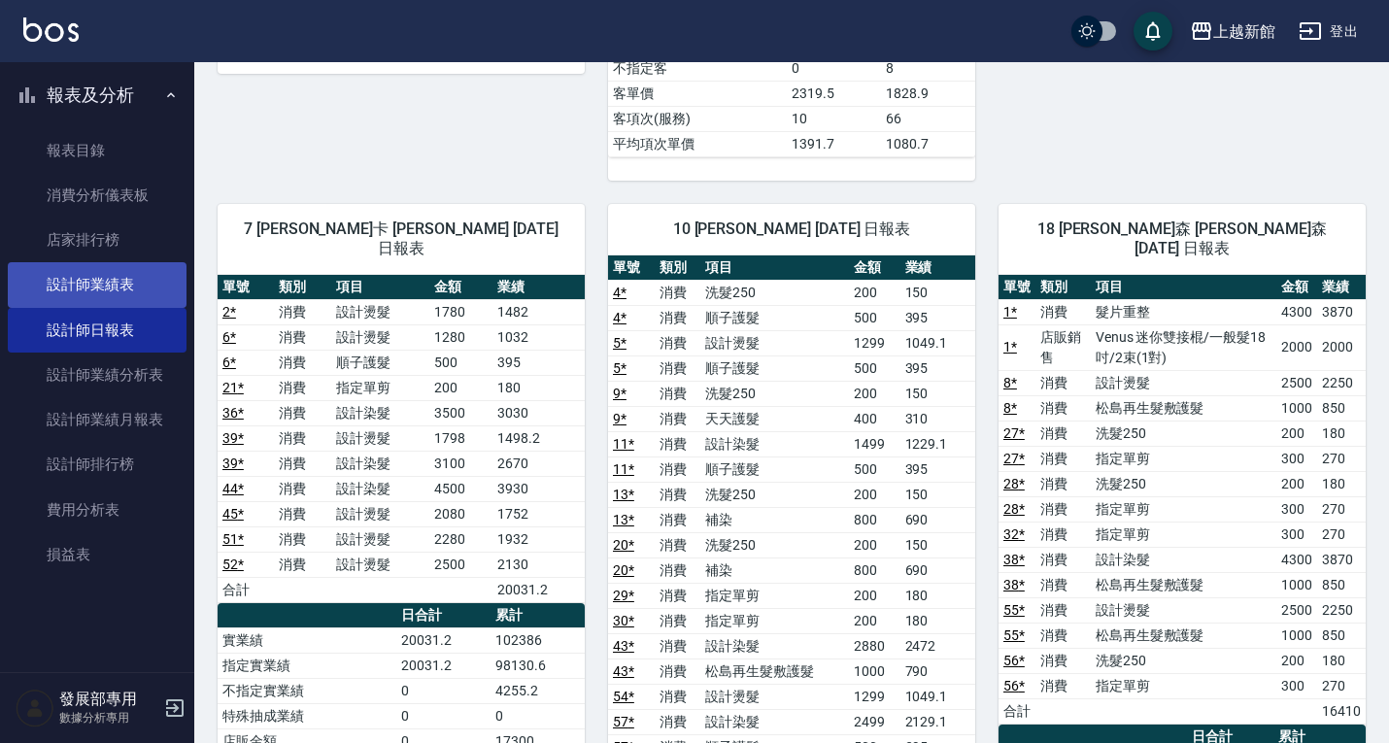
click at [125, 278] on link "設計師業績表" at bounding box center [97, 284] width 179 height 45
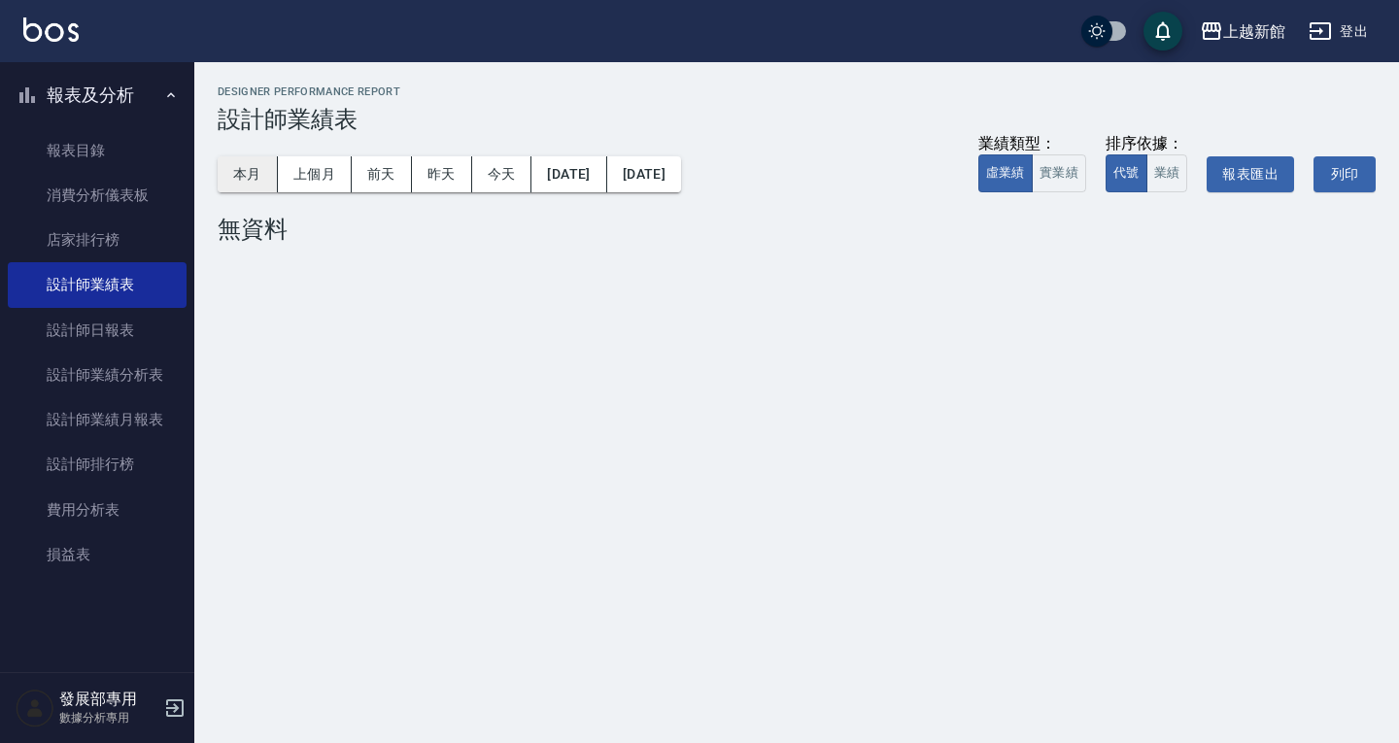
click at [239, 175] on button "本月" at bounding box center [248, 174] width 60 height 36
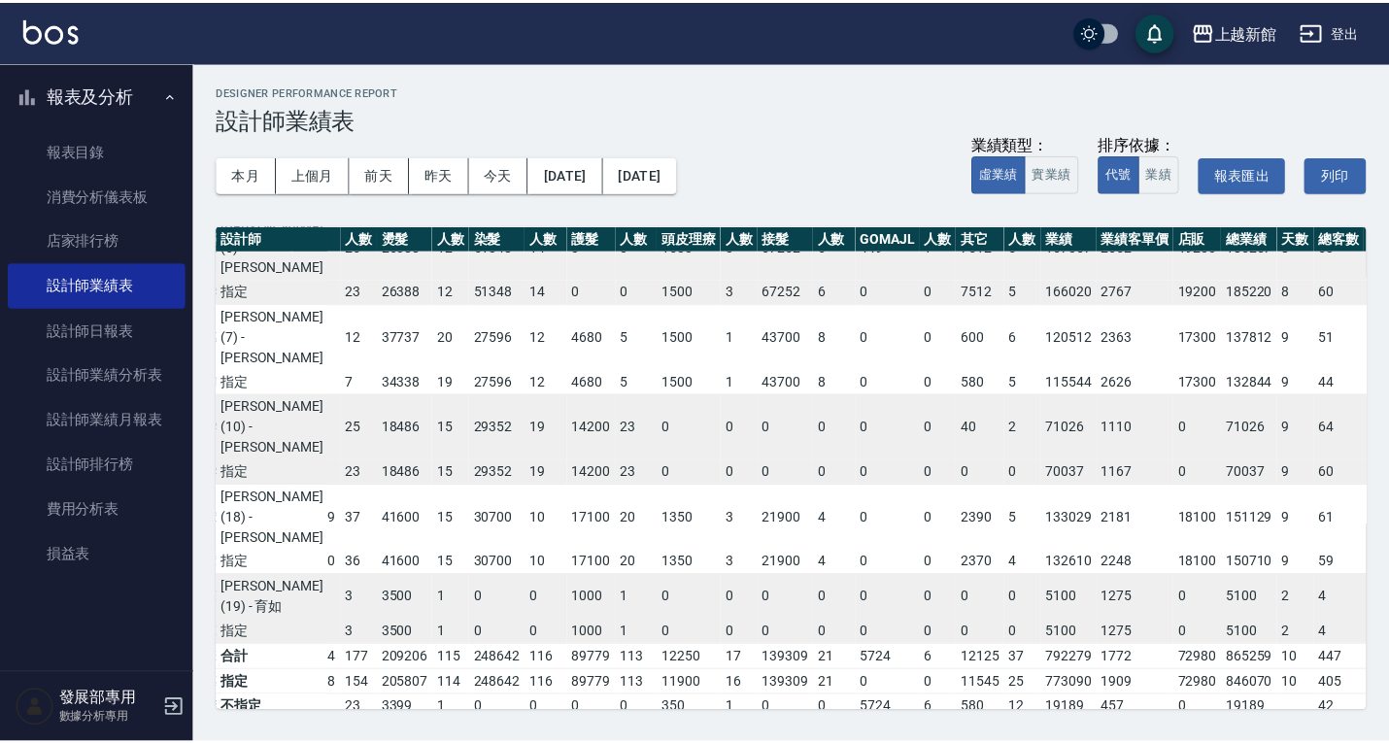
scroll to position [449, 121]
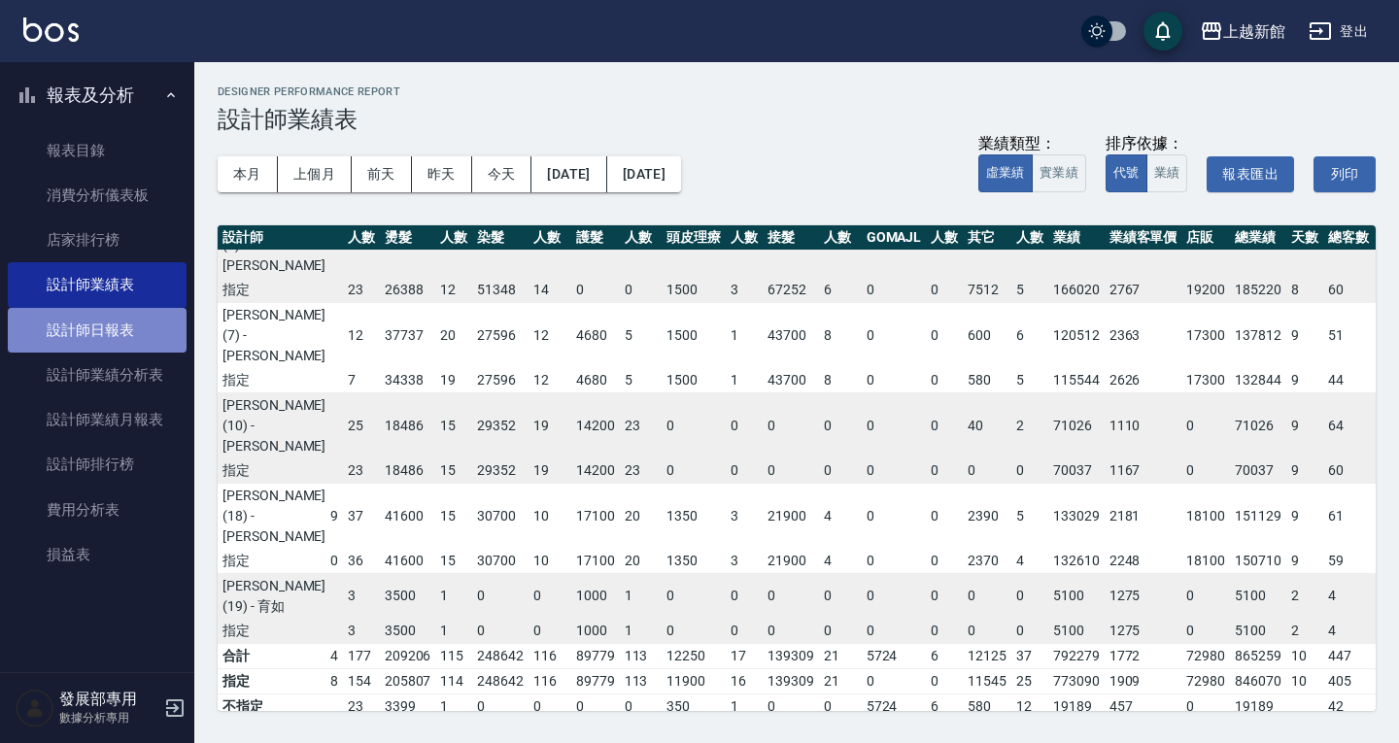
click at [91, 313] on link "設計師日報表" at bounding box center [97, 330] width 179 height 45
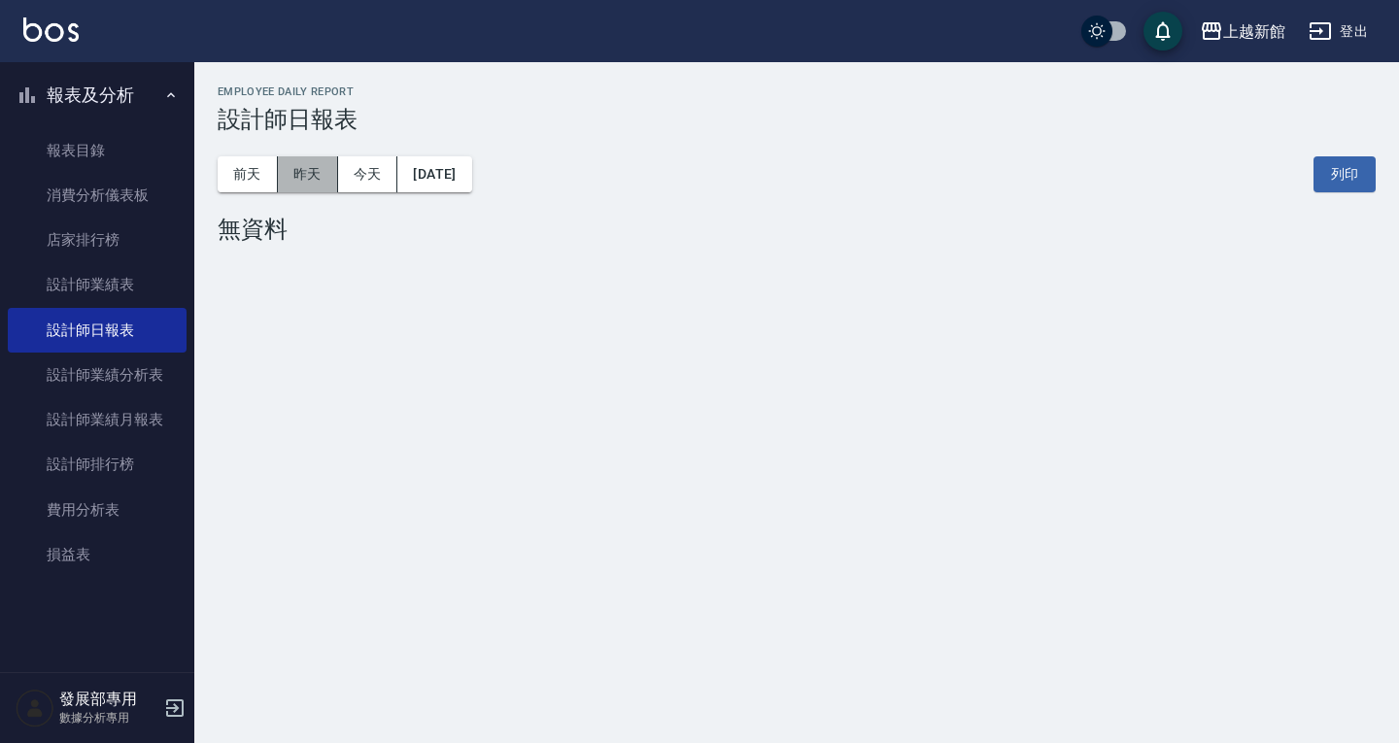
click at [307, 179] on button "昨天" at bounding box center [308, 174] width 60 height 36
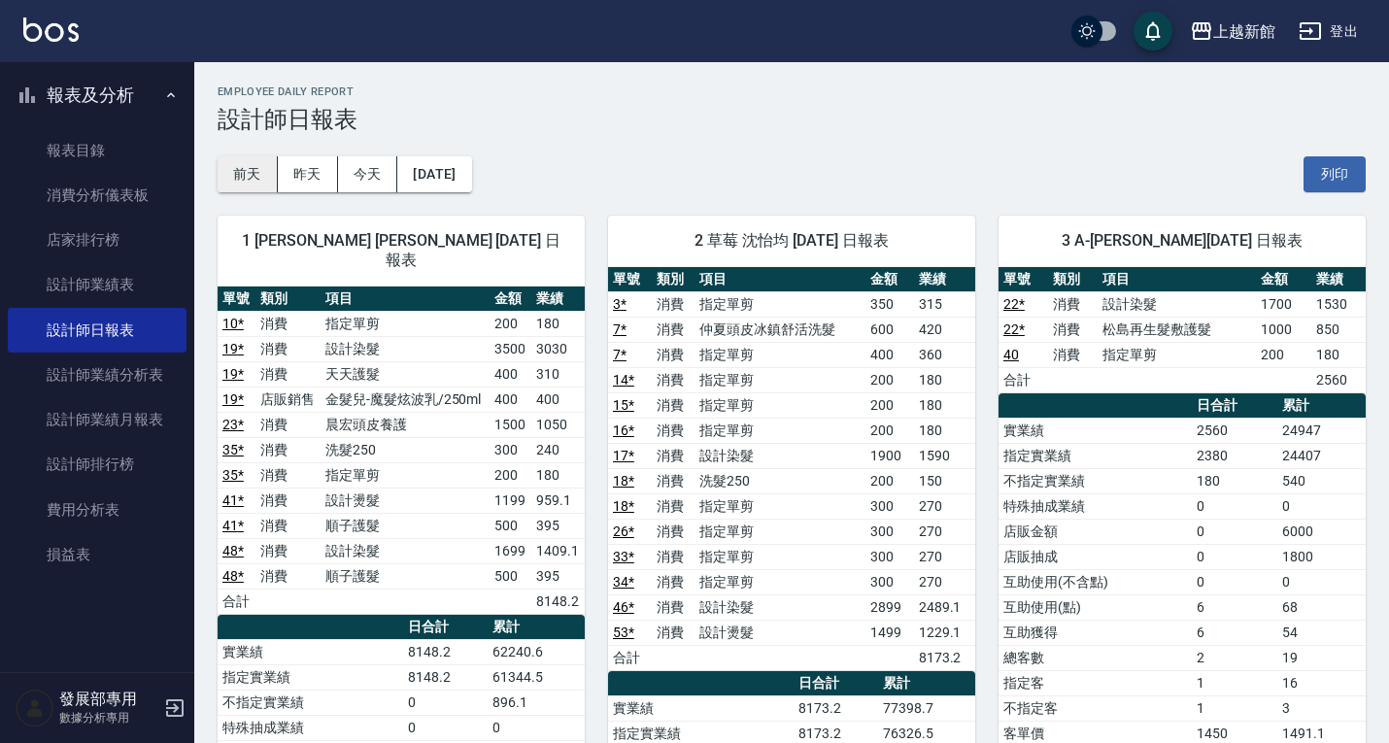
click at [235, 169] on button "前天" at bounding box center [248, 174] width 60 height 36
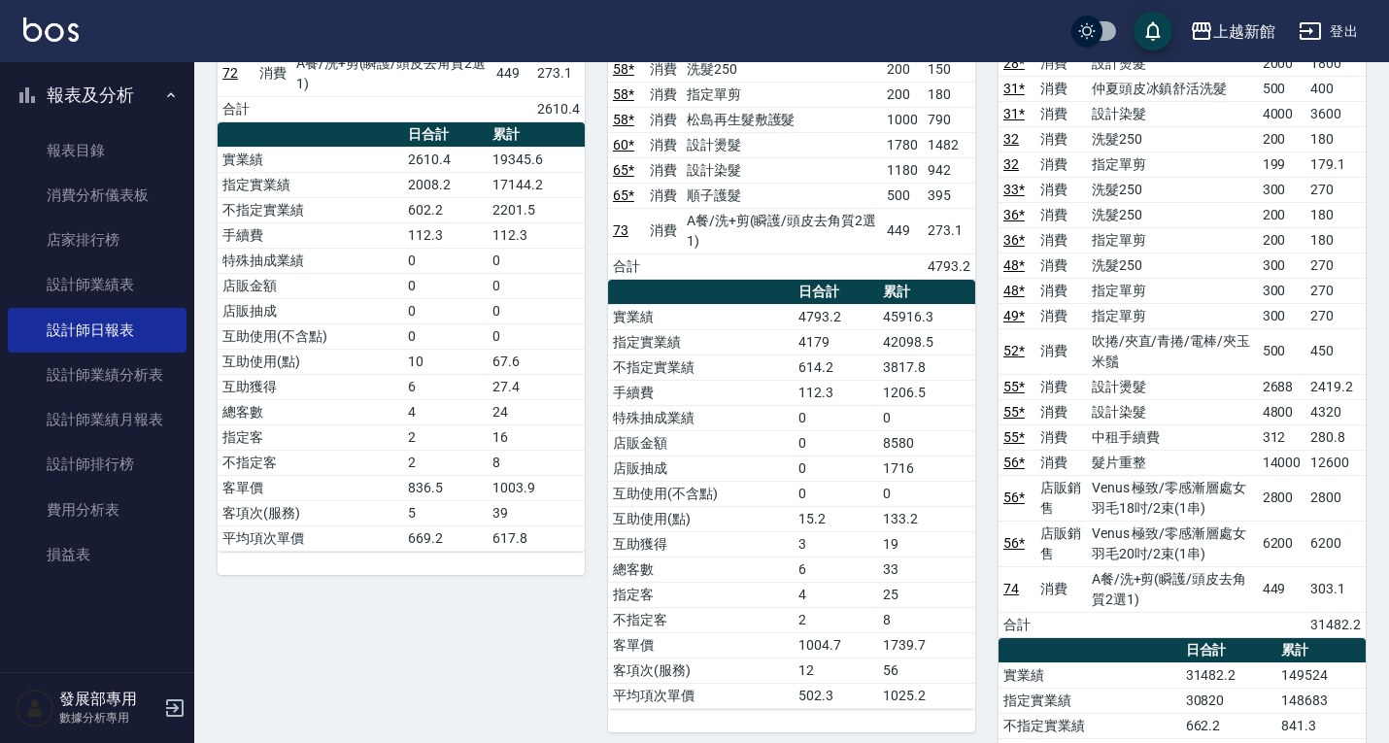
scroll to position [1360, 0]
